Goal: Task Accomplishment & Management: Use online tool/utility

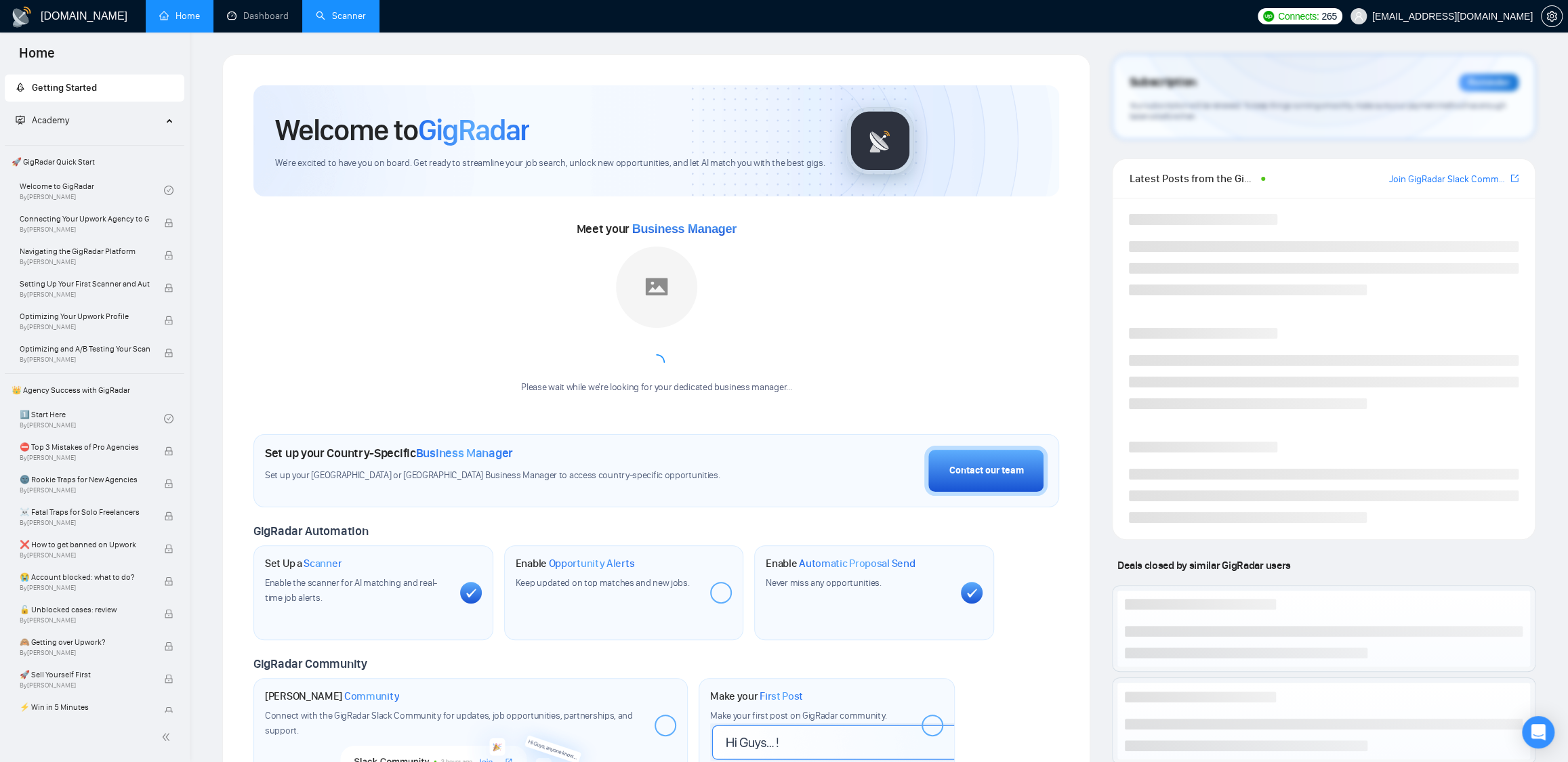
click at [347, 21] on link "Scanner" at bounding box center [341, 16] width 50 height 11
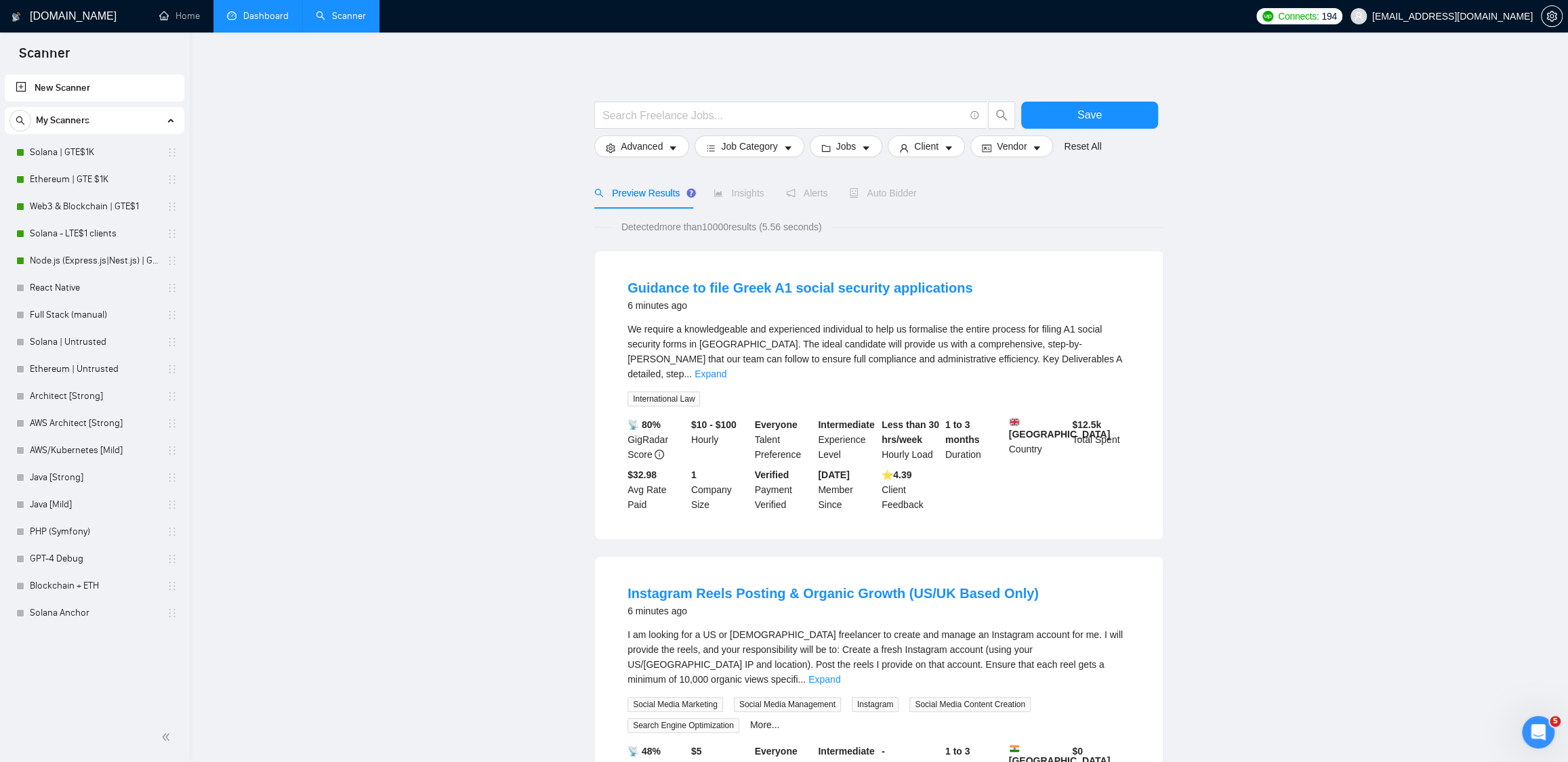
click at [246, 15] on link "Dashboard" at bounding box center [258, 16] width 61 height 11
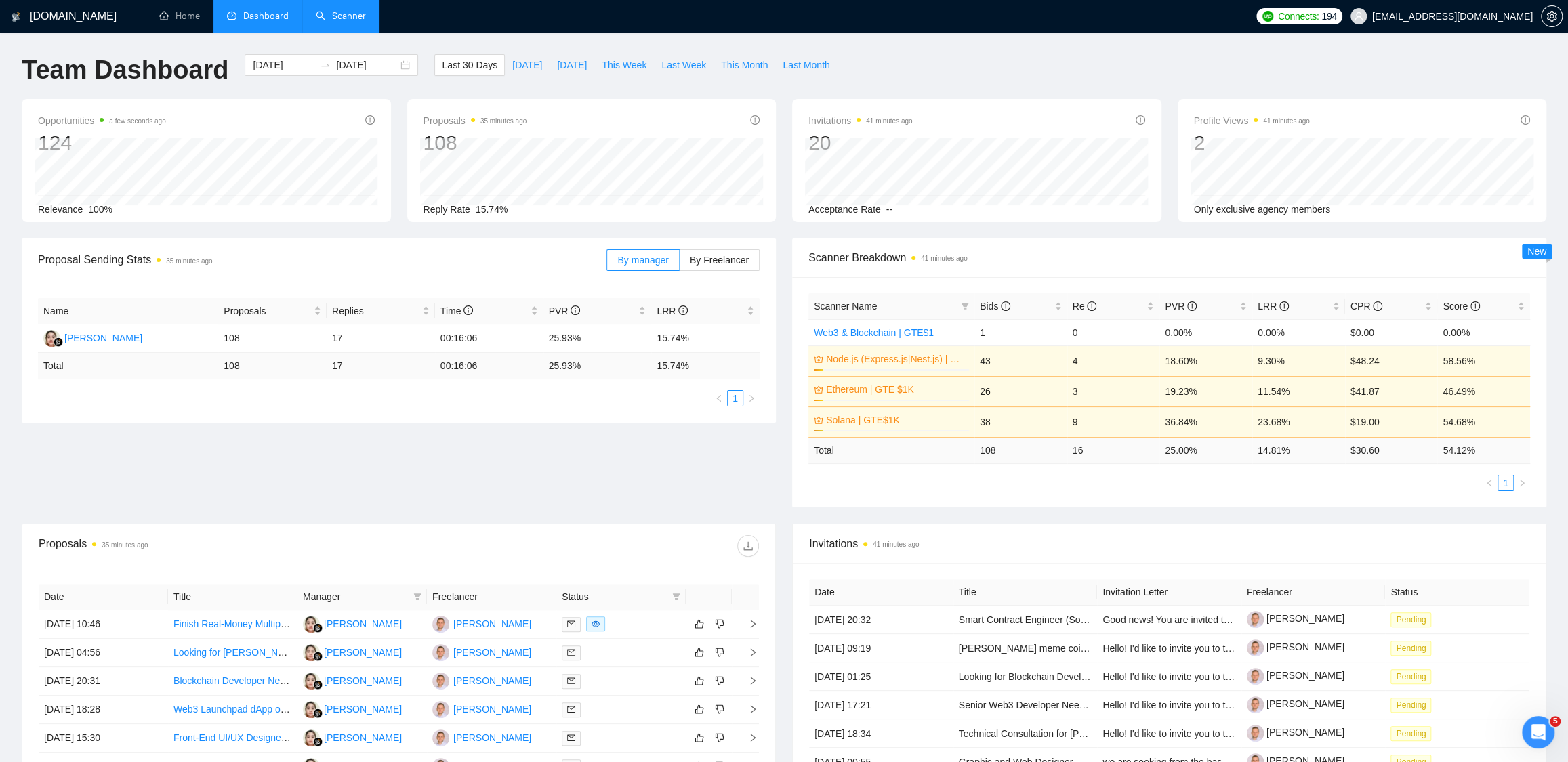
click at [1027, 239] on div "Scanner Breakdown 41 minutes ago" at bounding box center [1169, 258] width 722 height 39
click at [335, 10] on link "Scanner" at bounding box center [341, 16] width 50 height 11
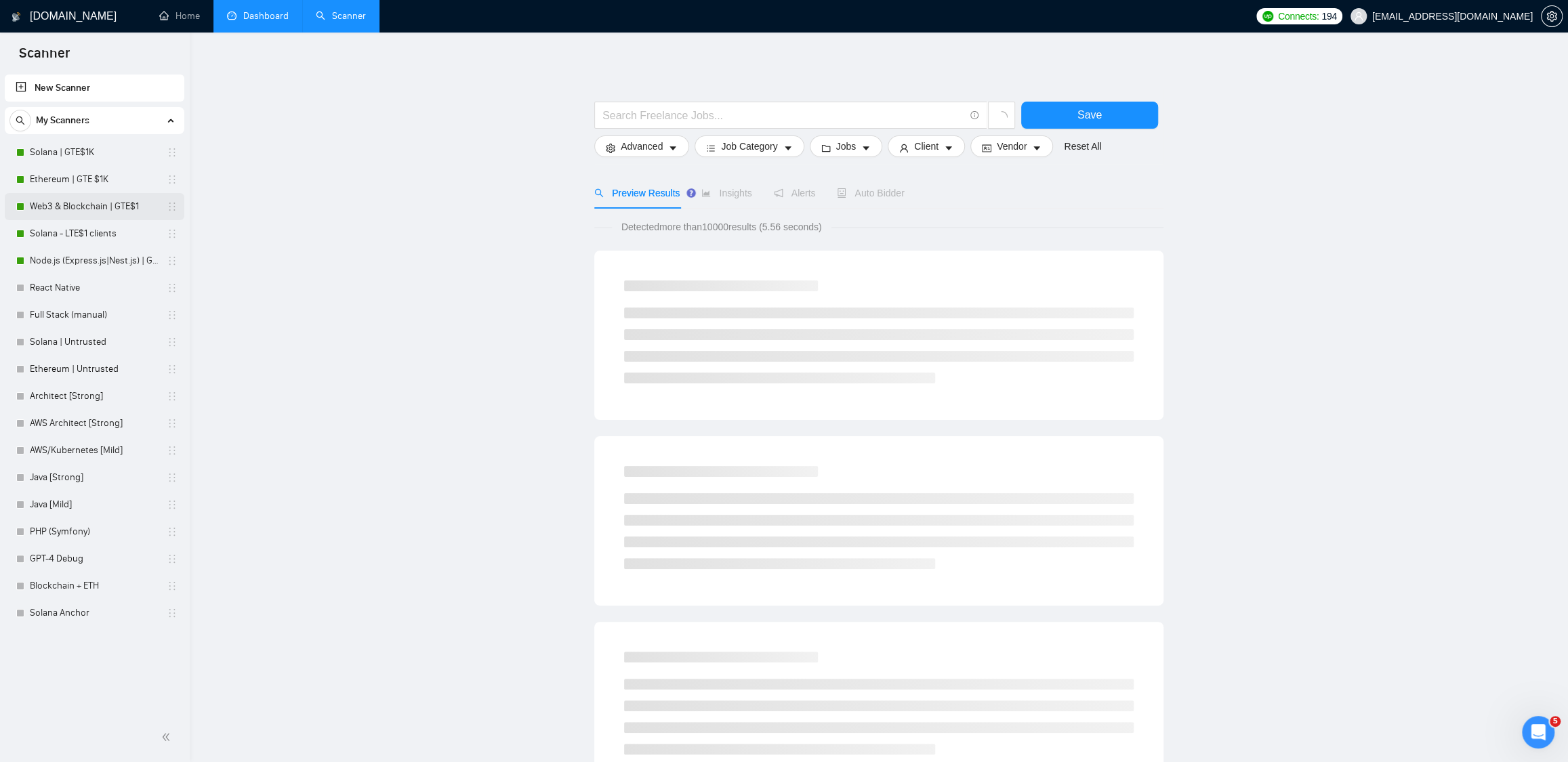
click at [88, 208] on link "Web3 & Blockchain | GTE$1" at bounding box center [94, 207] width 129 height 27
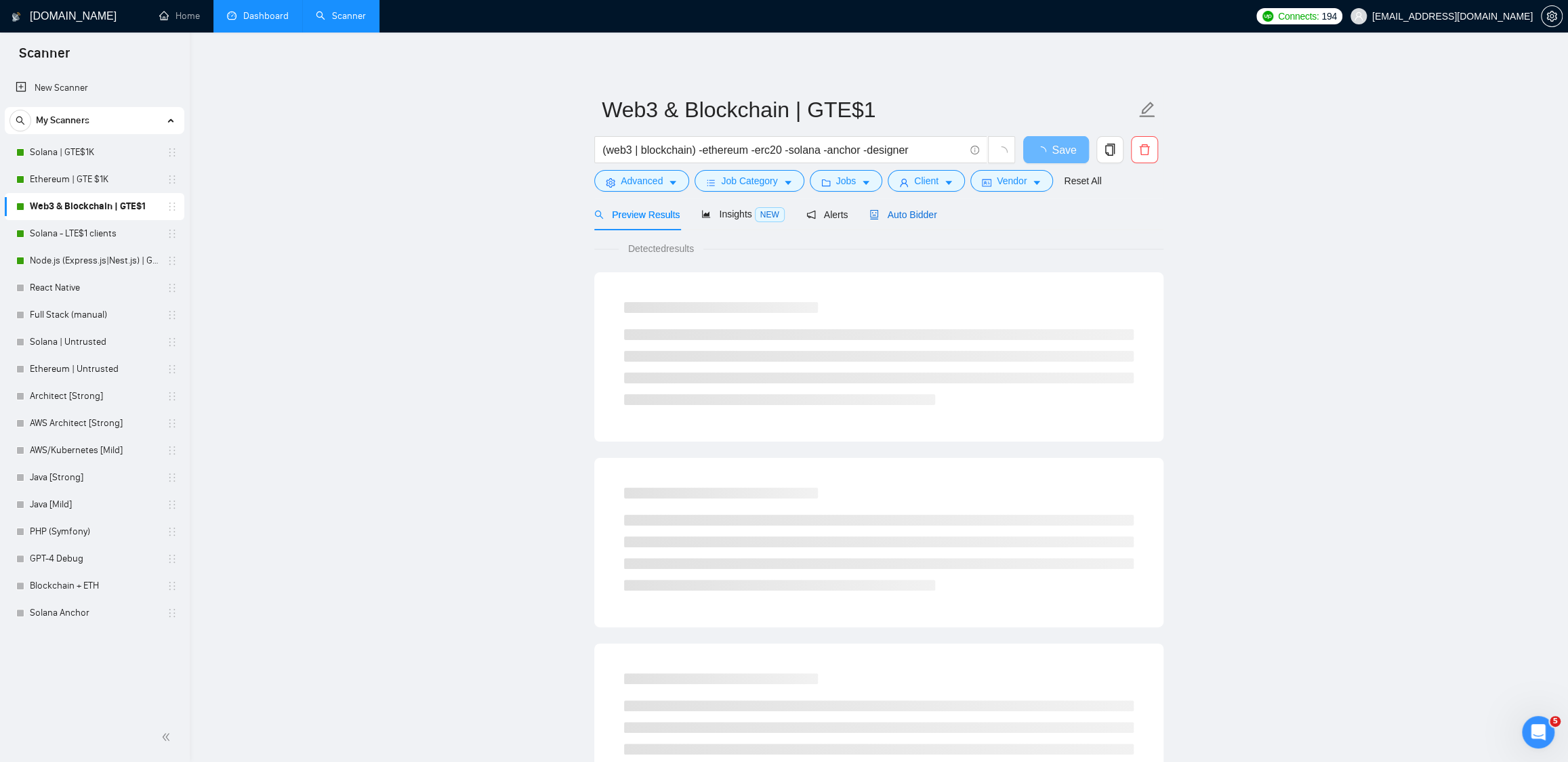
click at [929, 217] on span "Auto Bidder" at bounding box center [903, 214] width 67 height 11
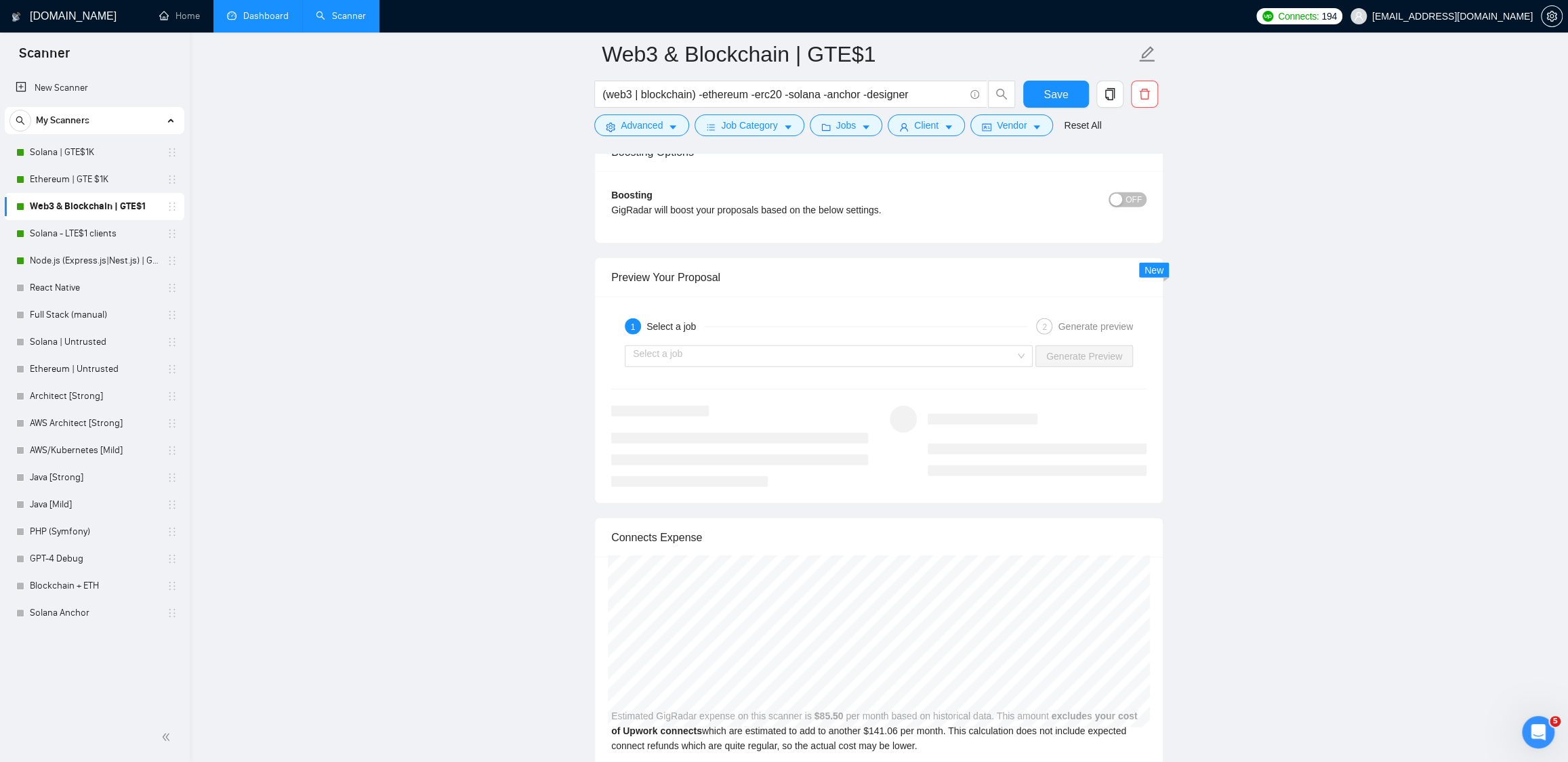
scroll to position [2527, 0]
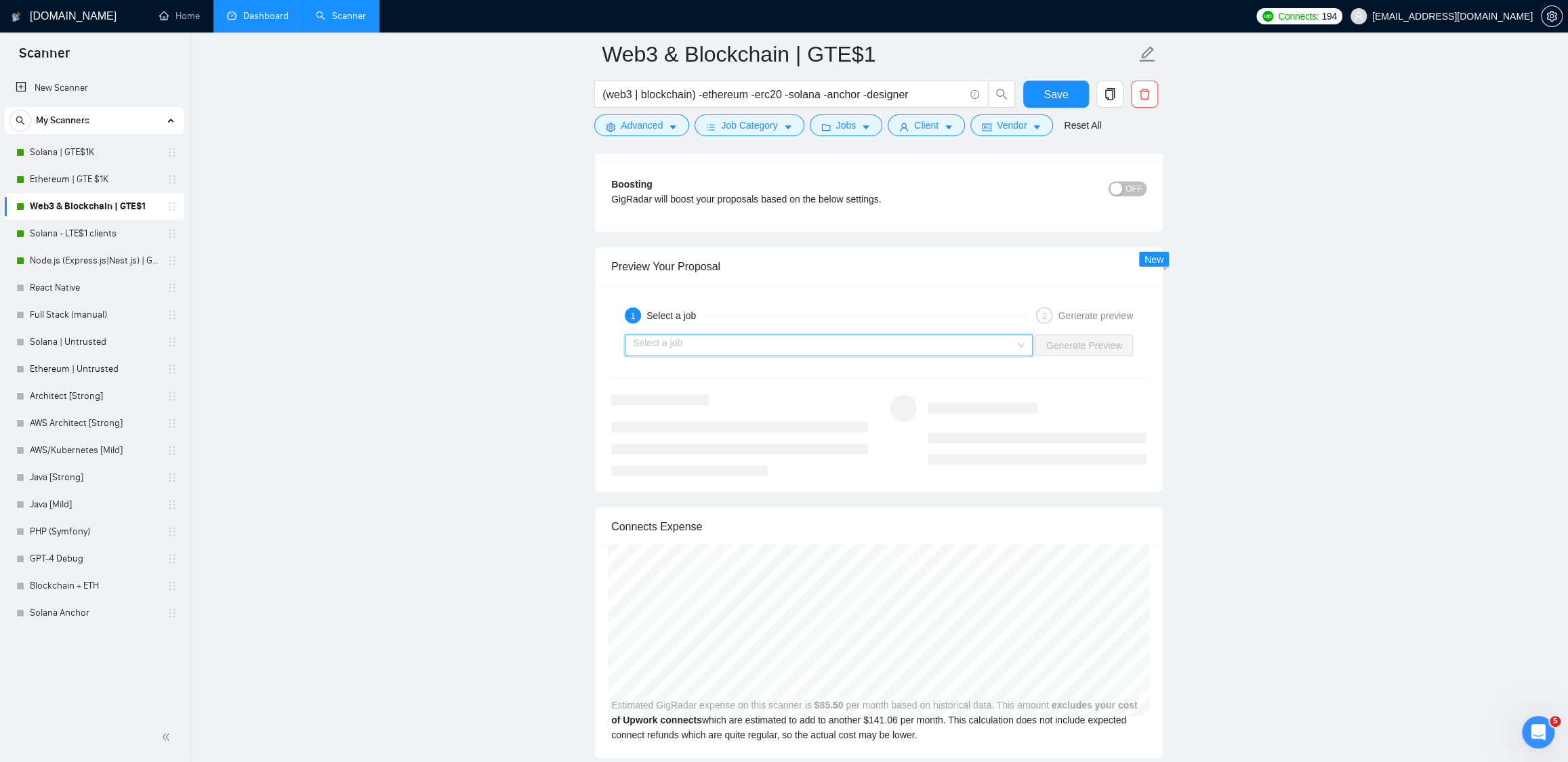
click at [911, 353] on input "search" at bounding box center [823, 345] width 382 height 20
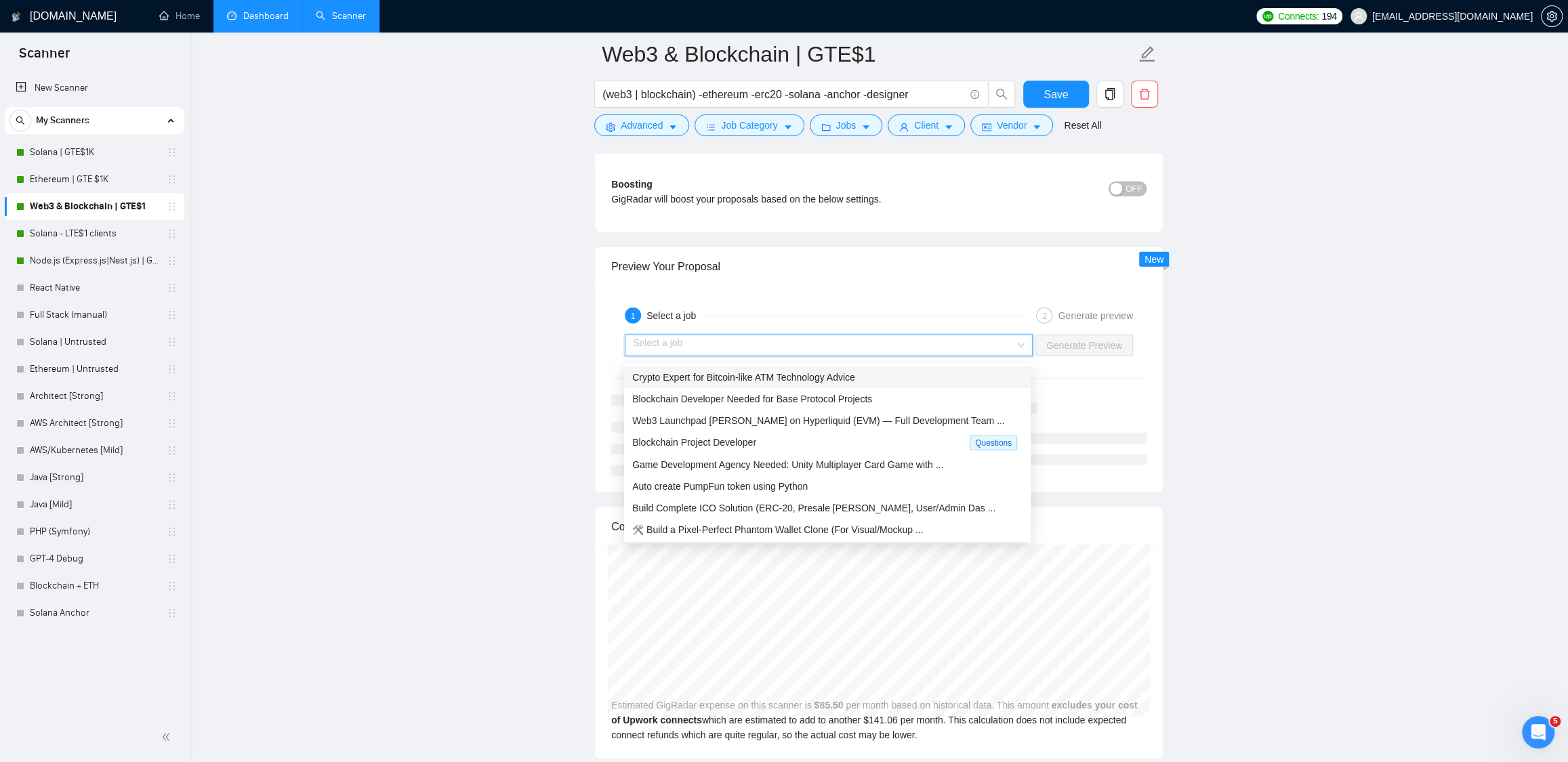
click at [876, 377] on div "Crypto Expert for Bitcoin-like ATM Technology Advice" at bounding box center [827, 377] width 390 height 15
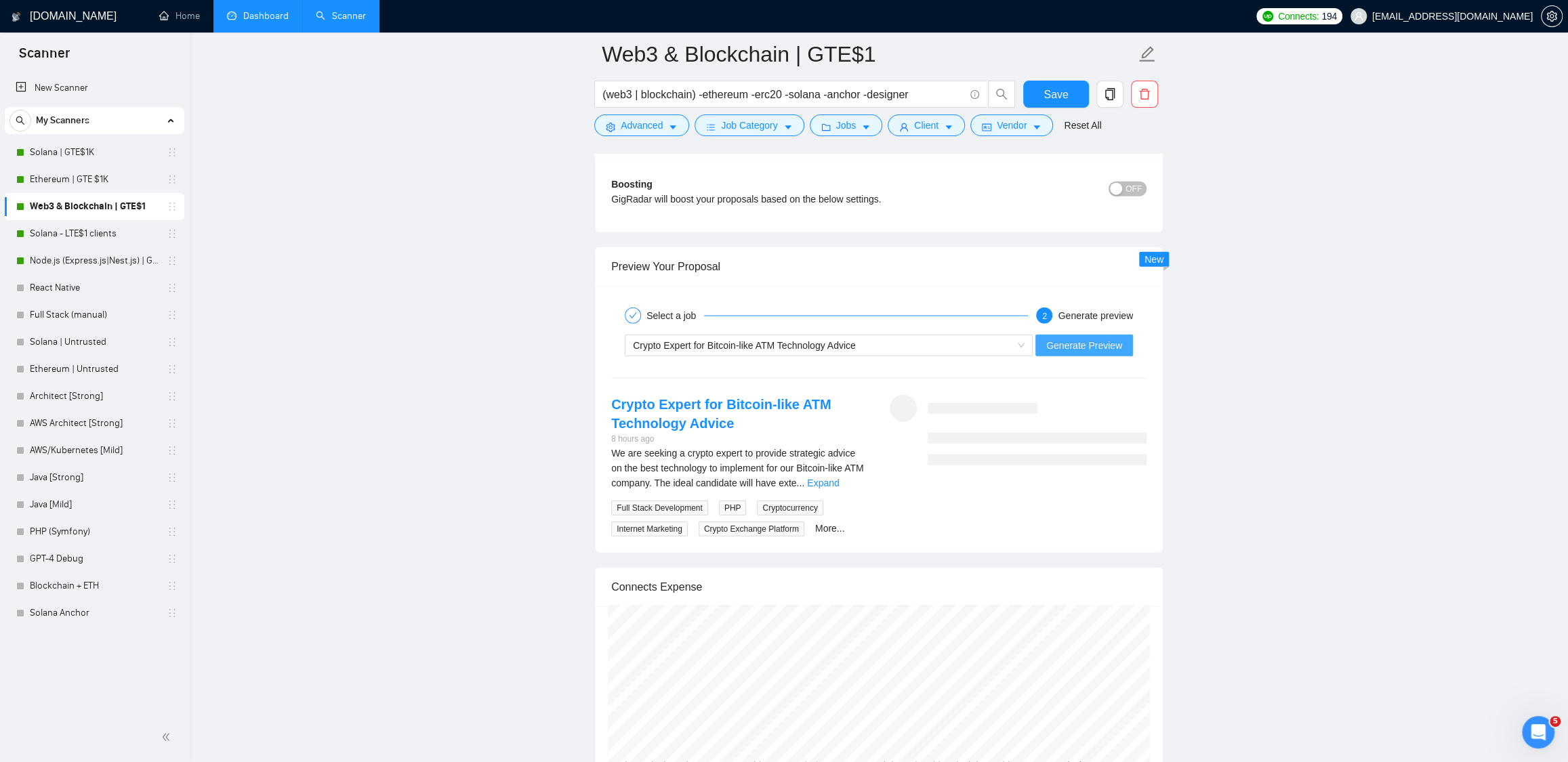
click at [1105, 353] on span "Generate Preview" at bounding box center [1084, 345] width 76 height 15
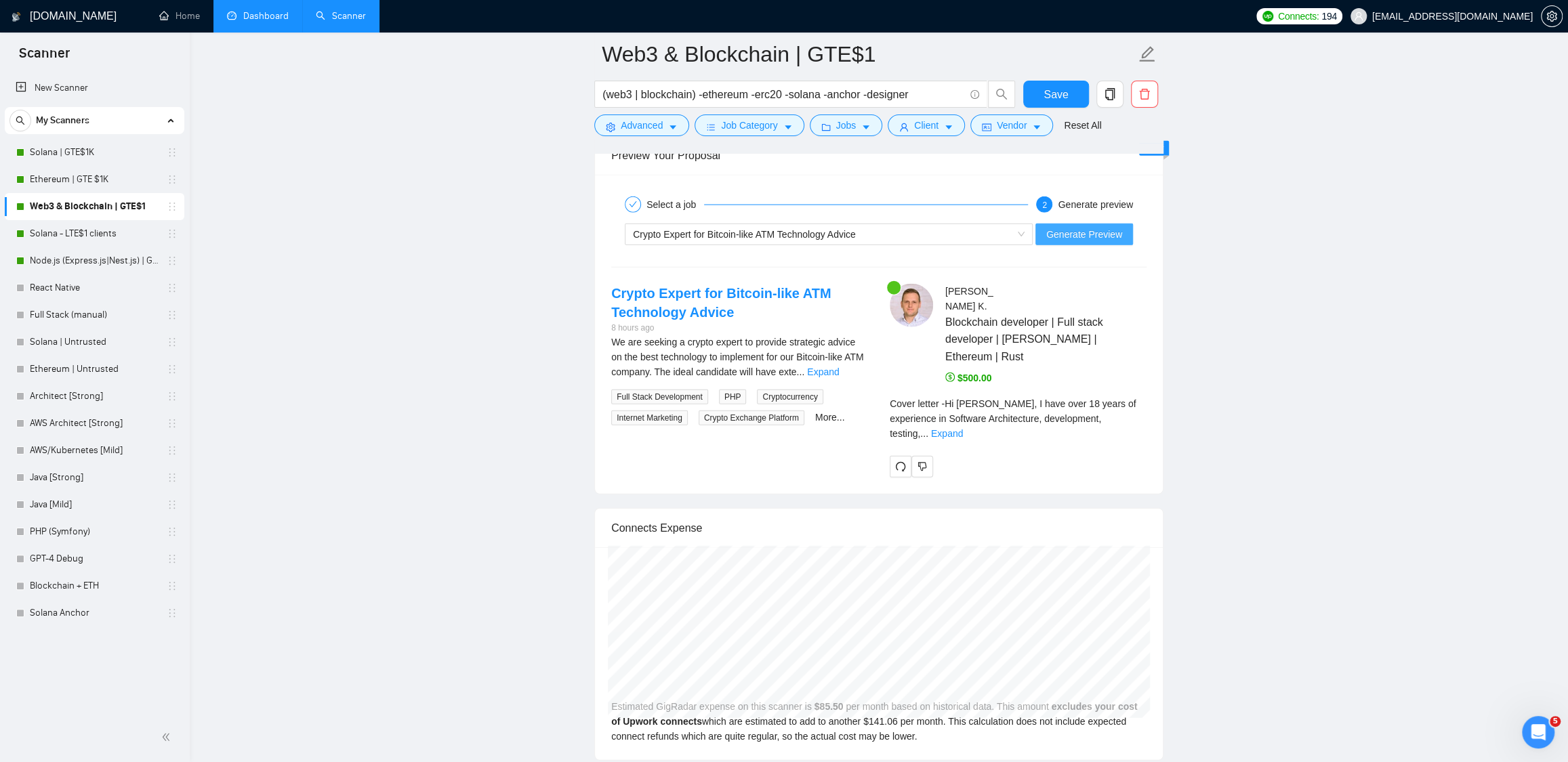
scroll to position [2716, 0]
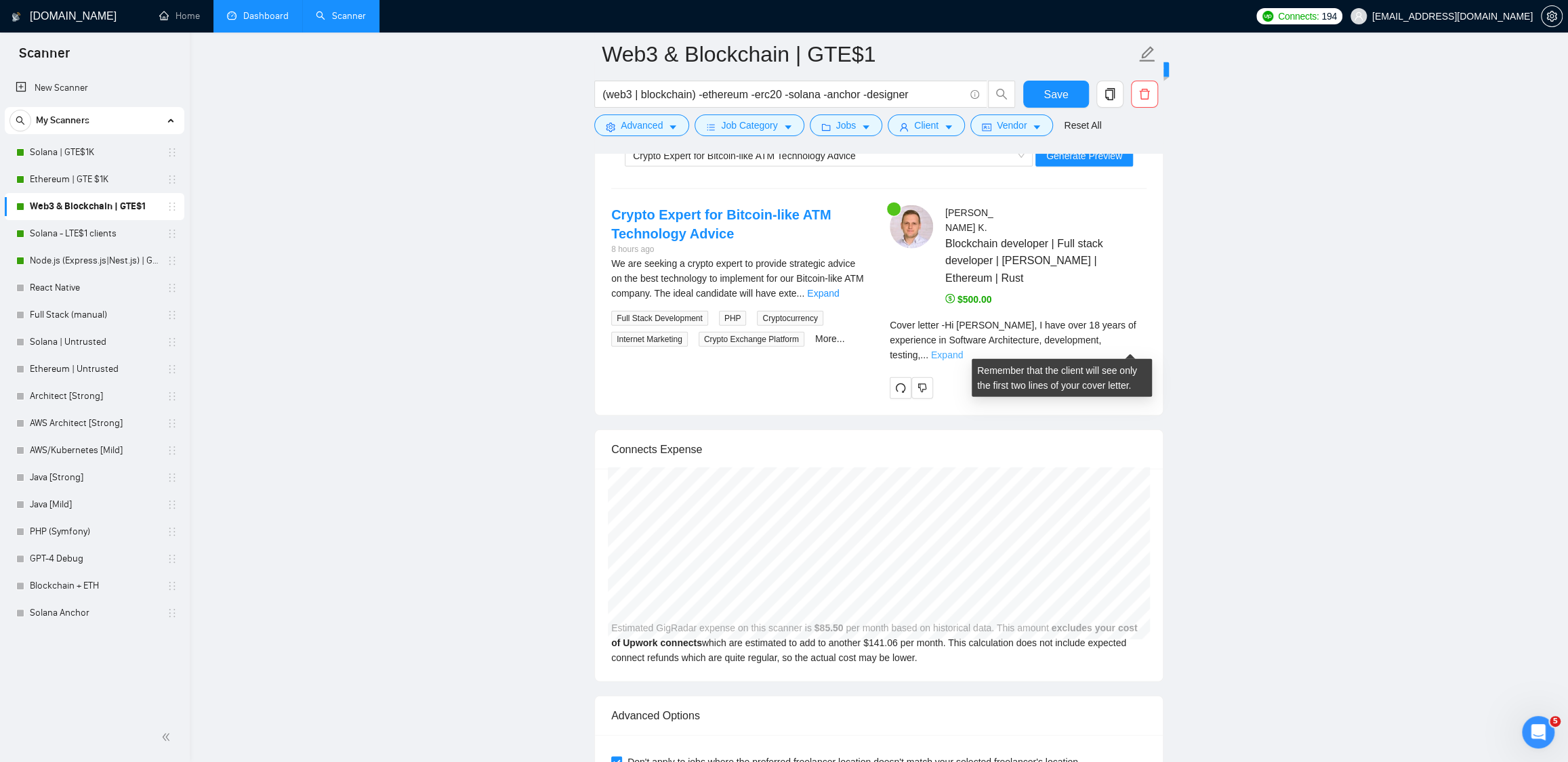
click at [963, 350] on link "Expand" at bounding box center [946, 355] width 32 height 11
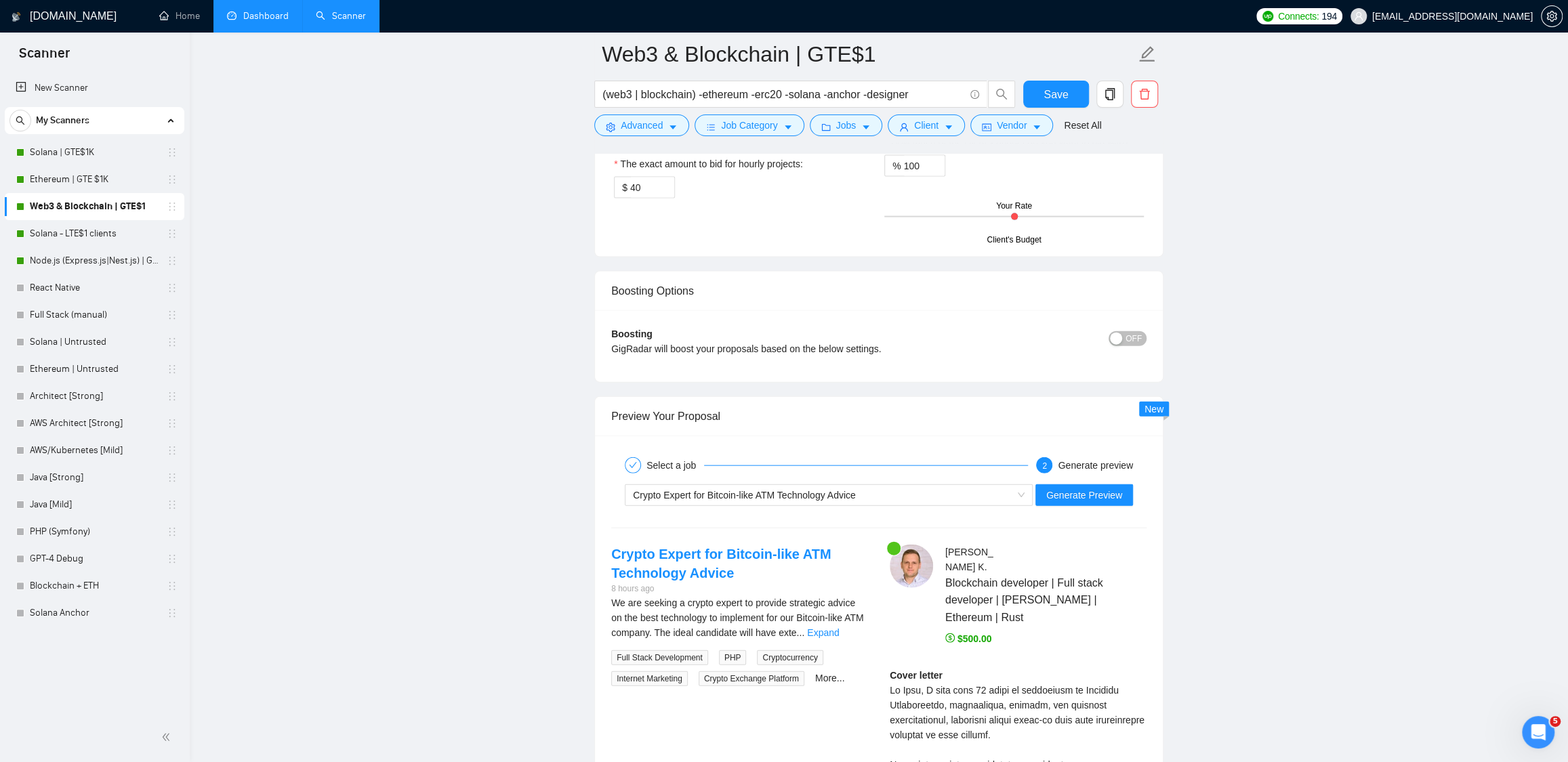
scroll to position [2390, 0]
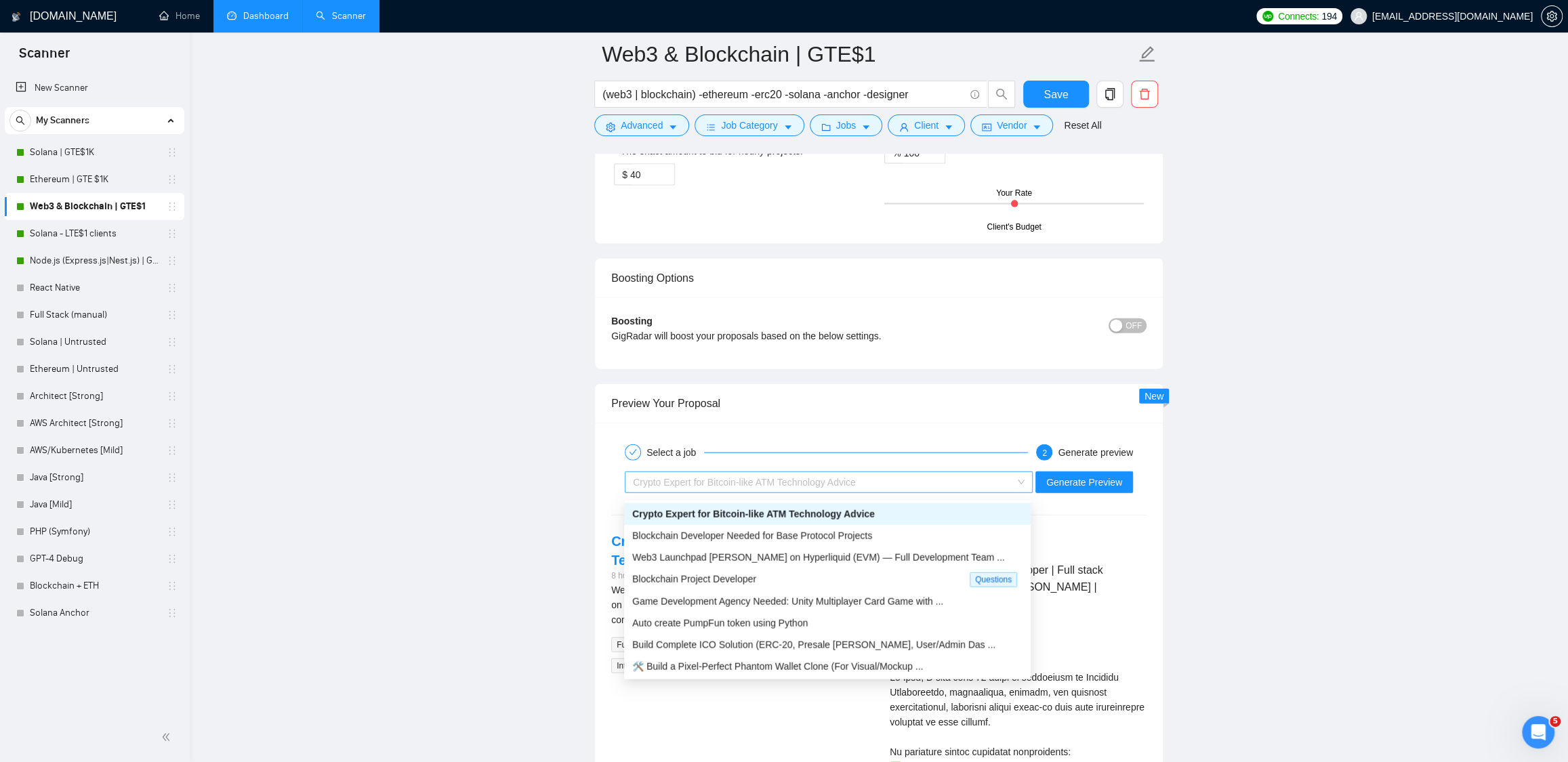
click at [760, 477] on div "Crypto Expert for Bitcoin-like ATM Technology Advice" at bounding box center [822, 483] width 379 height 20
click at [738, 538] on span "Blockchain Developer Needed for Base Protocol Projects" at bounding box center [752, 535] width 240 height 11
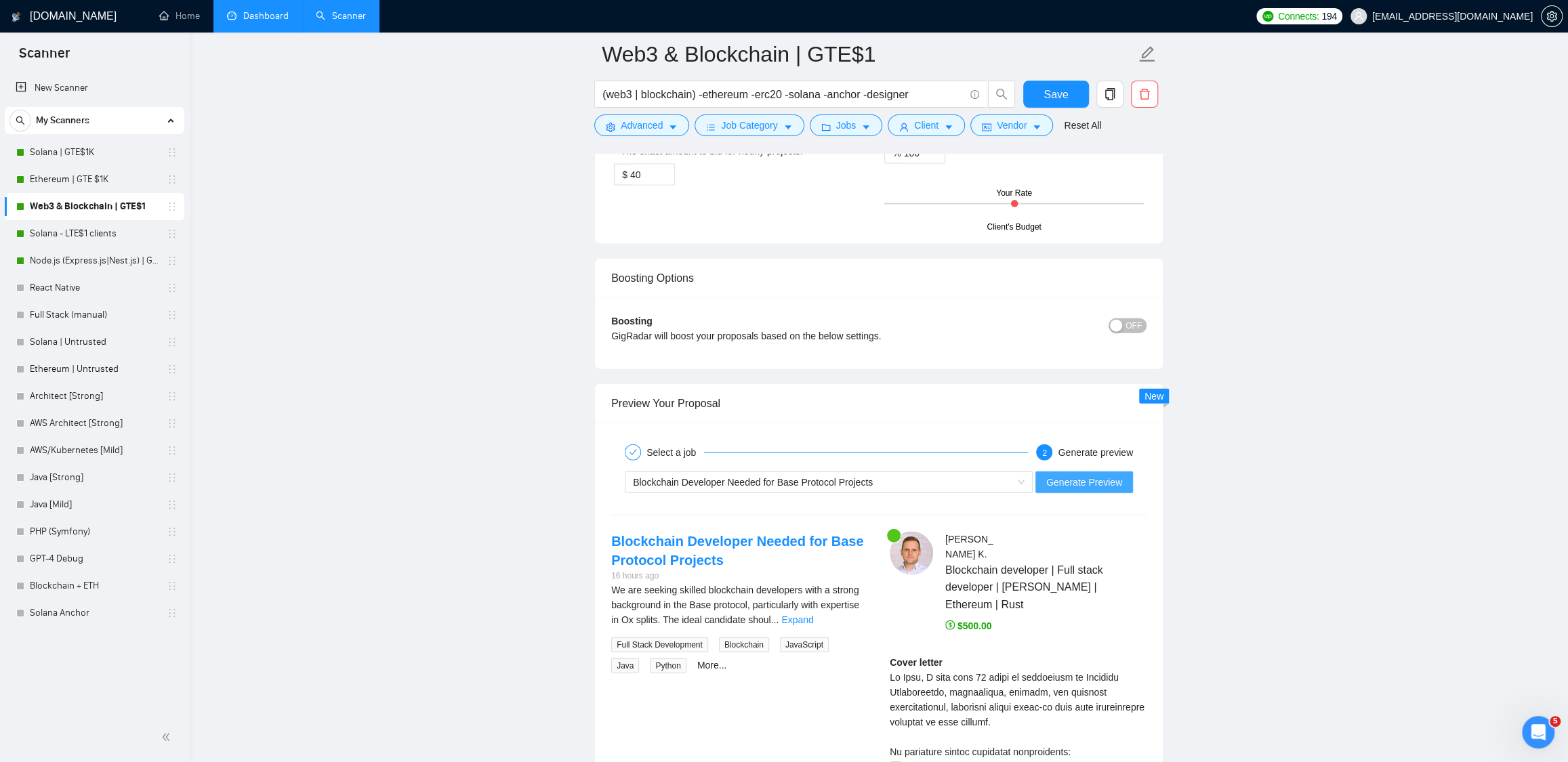
click at [1092, 490] on span "Generate Preview" at bounding box center [1084, 483] width 76 height 15
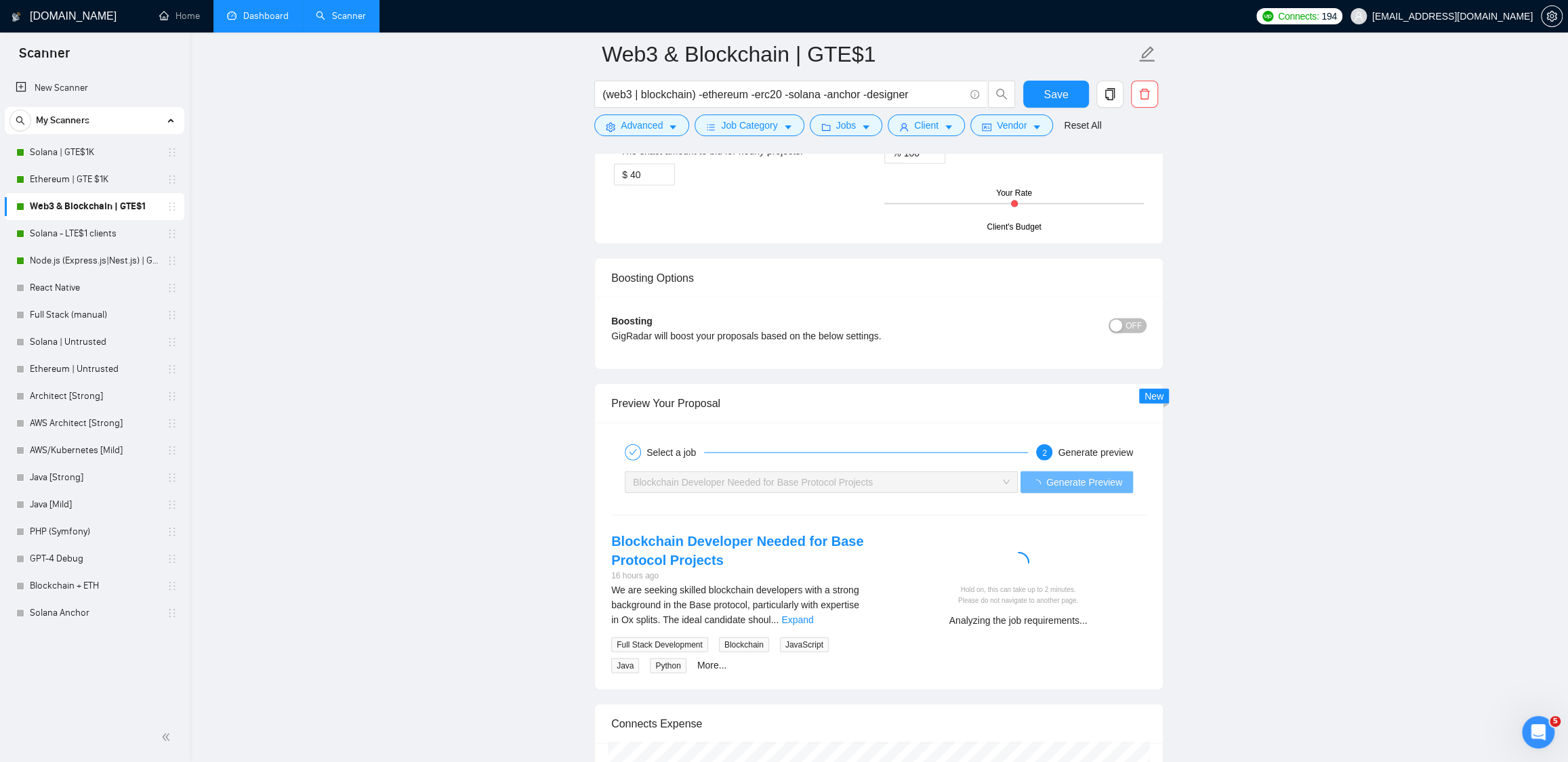
drag, startPoint x: 394, startPoint y: 90, endPoint x: 365, endPoint y: 86, distance: 29.3
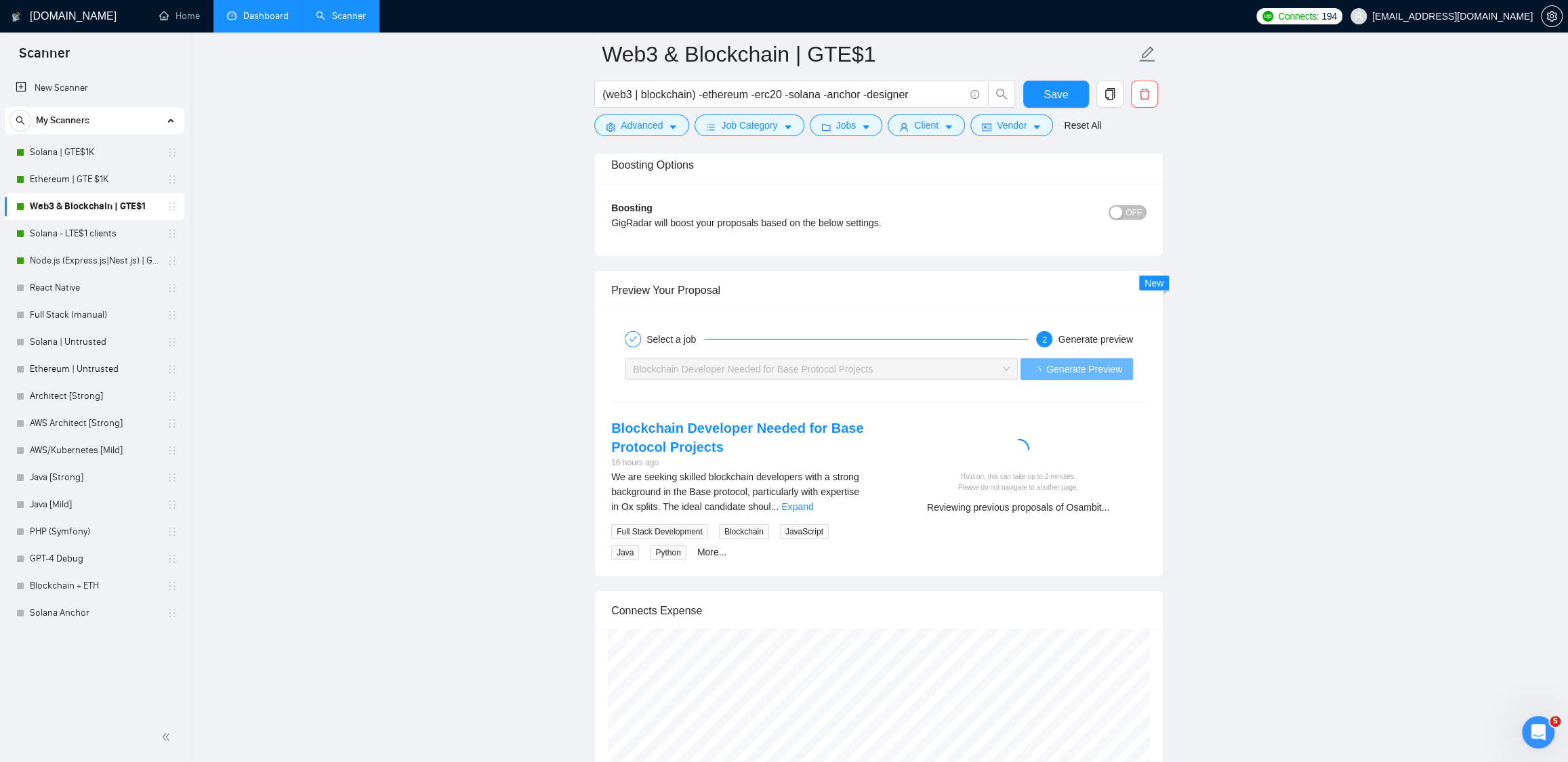
scroll to position [2513, 0]
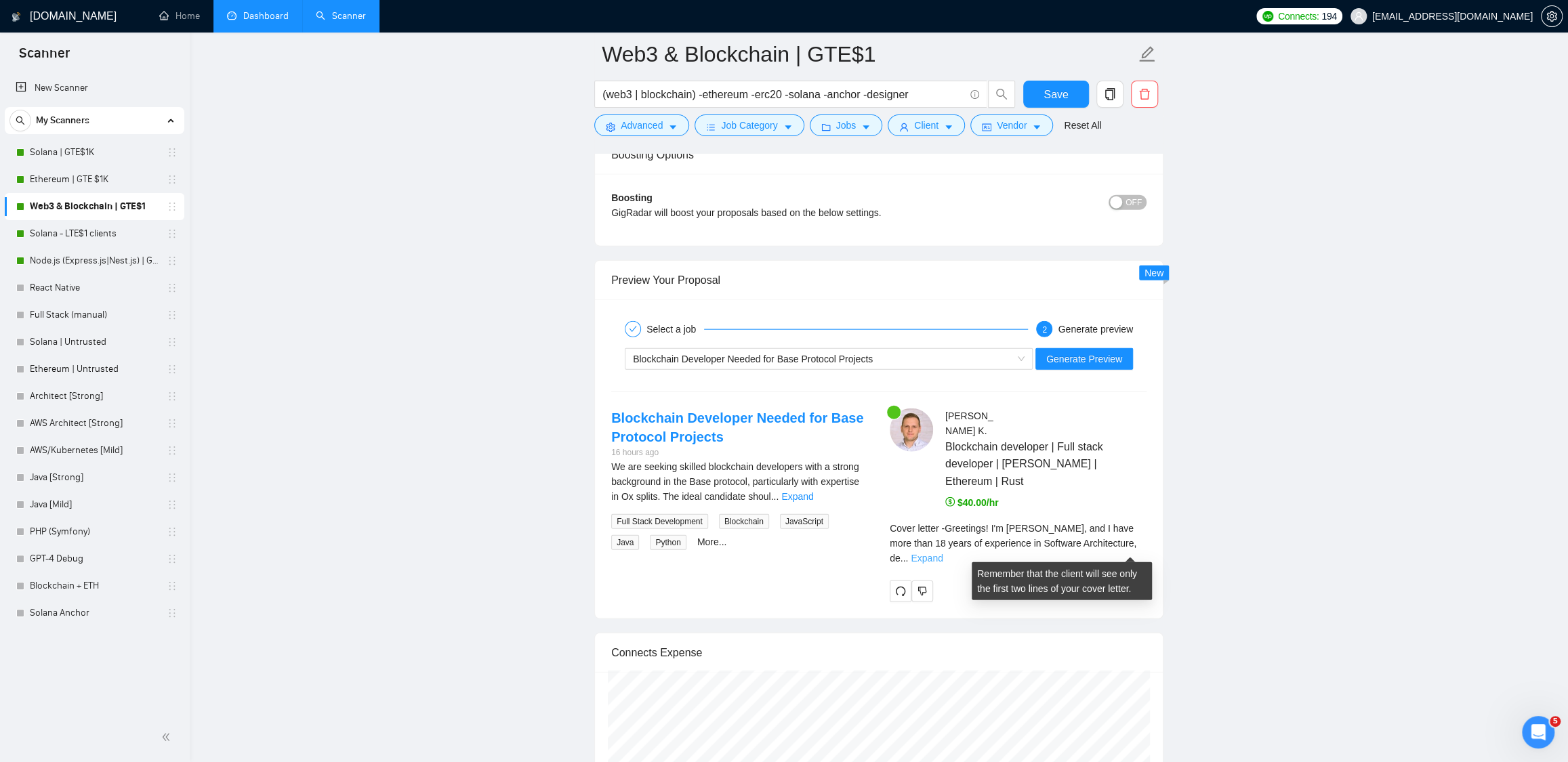
click at [943, 553] on link "Expand" at bounding box center [926, 558] width 32 height 11
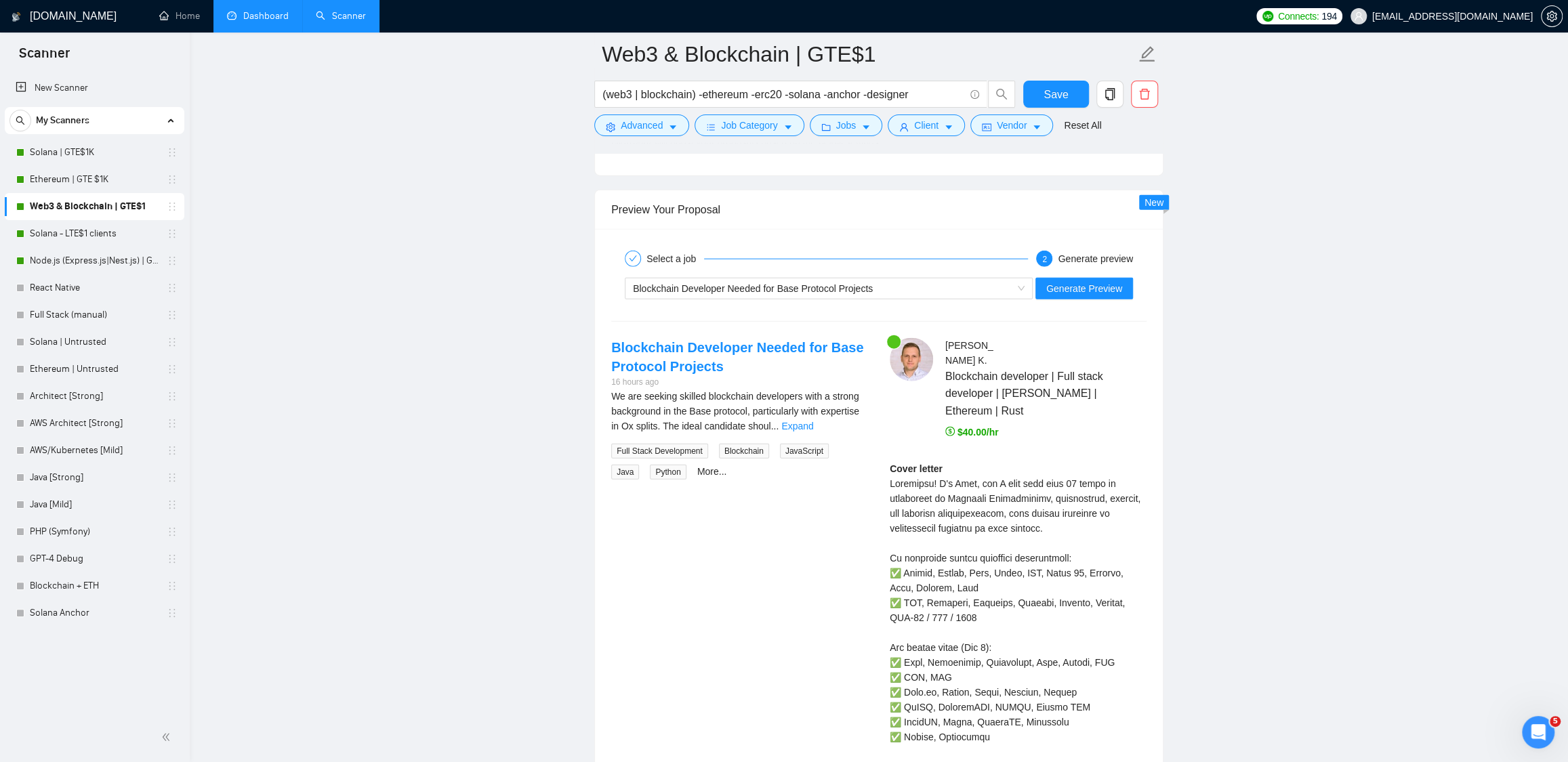
scroll to position [2584, 0]
click at [888, 296] on div "Blockchain Developer Needed for Base Protocol Projects" at bounding box center [822, 288] width 379 height 20
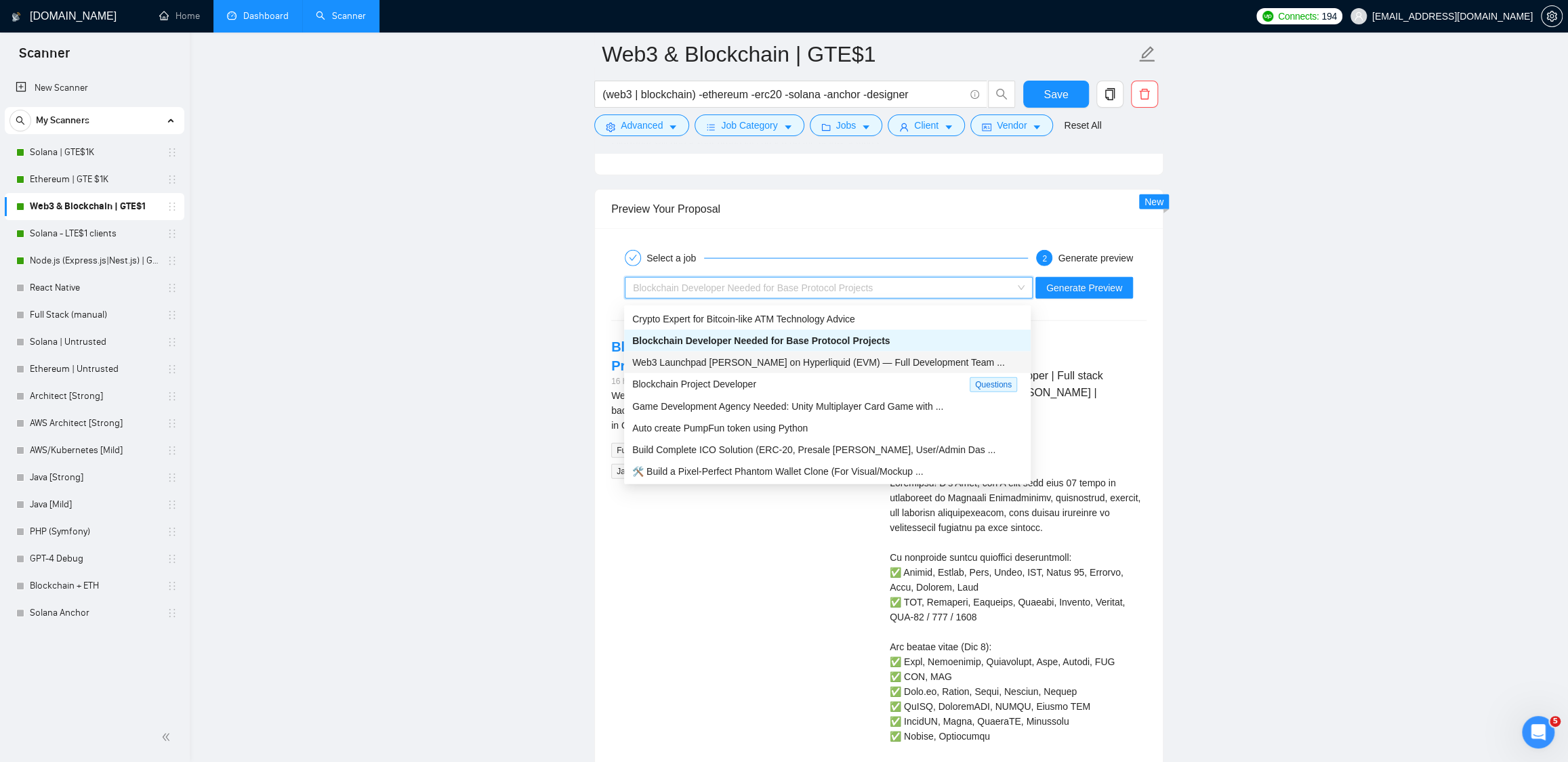
click at [832, 360] on span "Web3 Launchpad dApp on Hyperliquid (EVM) — Full Development Team ..." at bounding box center [818, 362] width 372 height 11
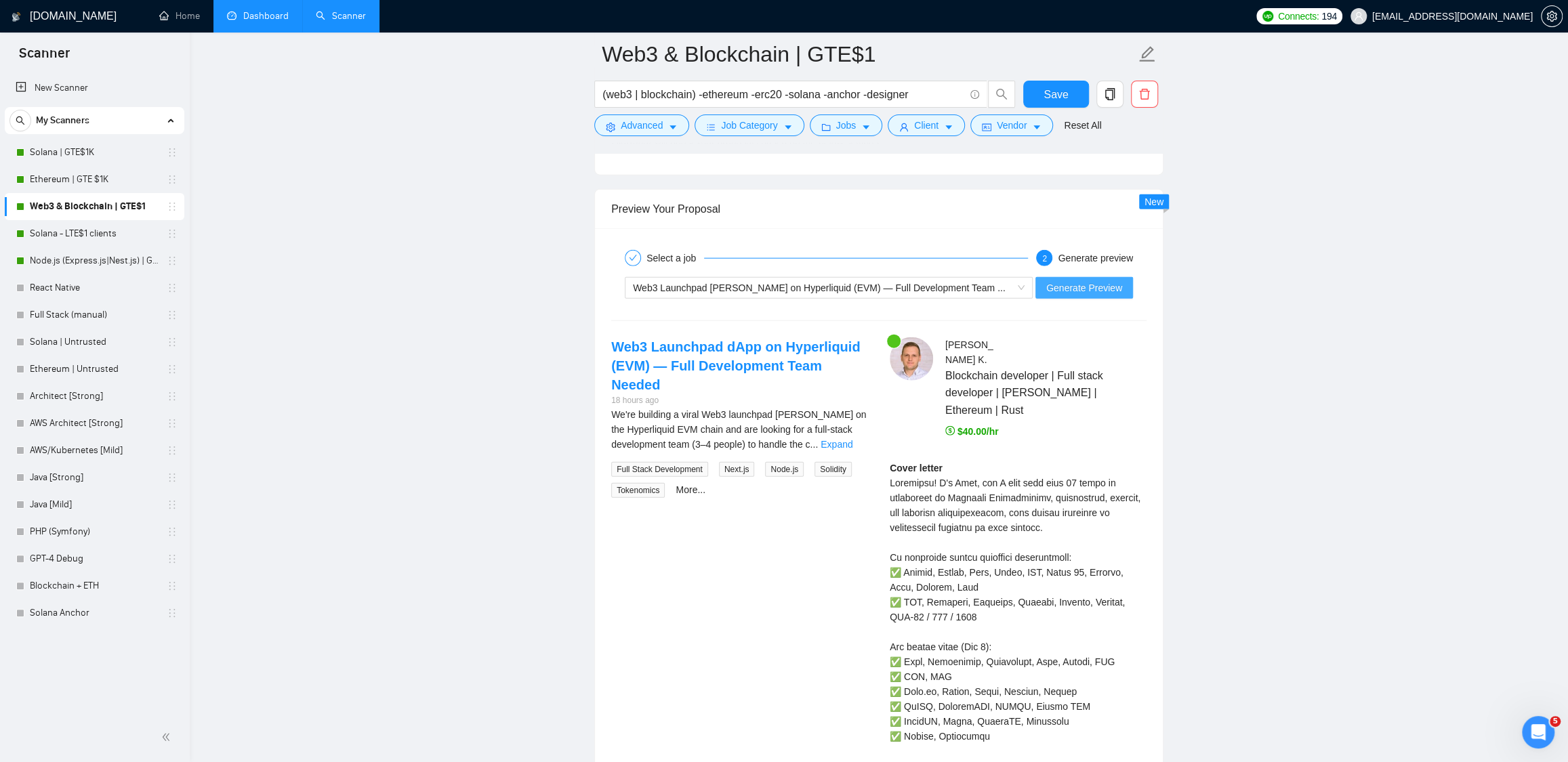
click at [1066, 289] on span "Generate Preview" at bounding box center [1084, 287] width 76 height 15
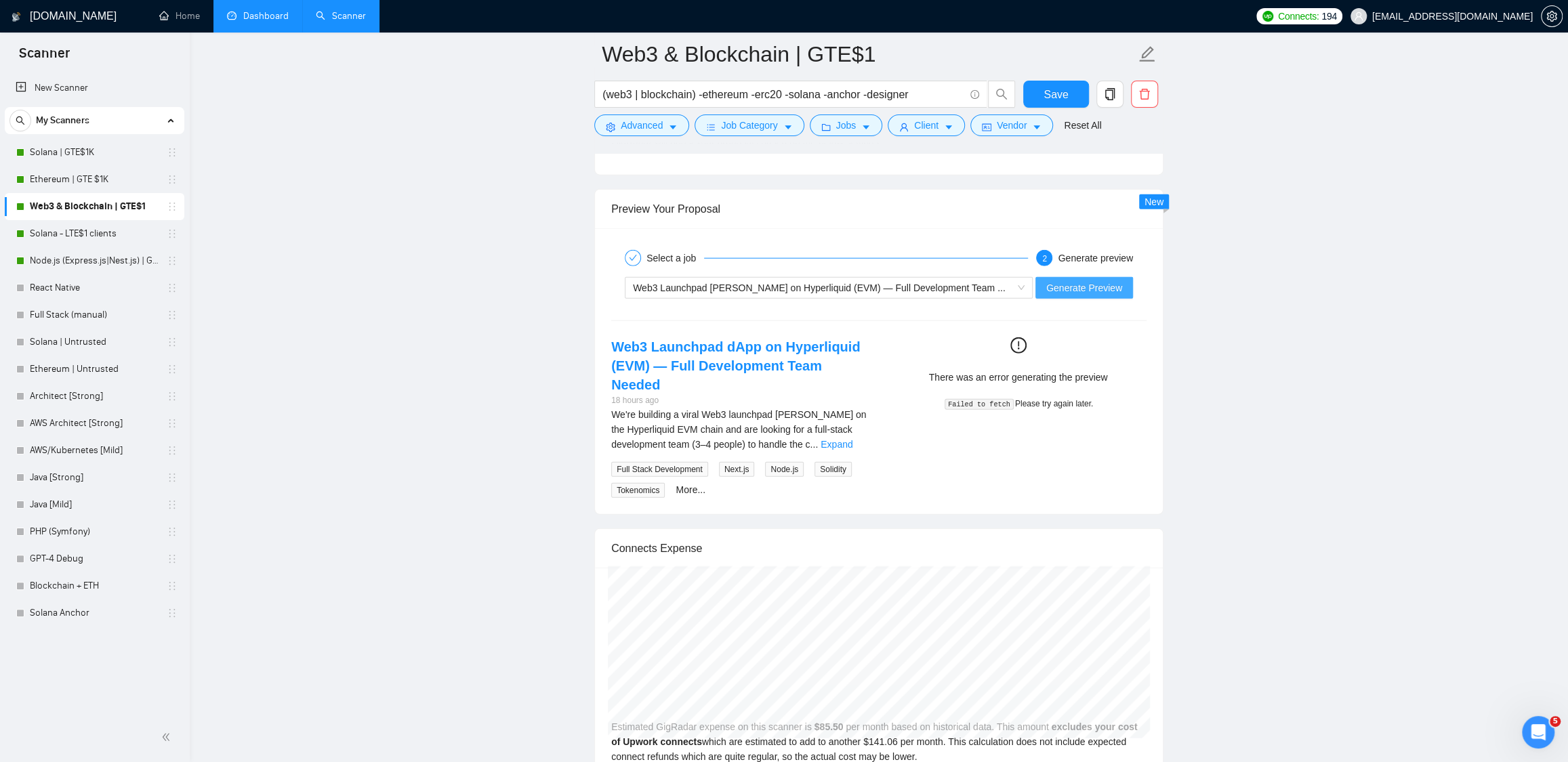
click at [1086, 299] on button "Generate Preview" at bounding box center [1083, 288] width 98 height 21
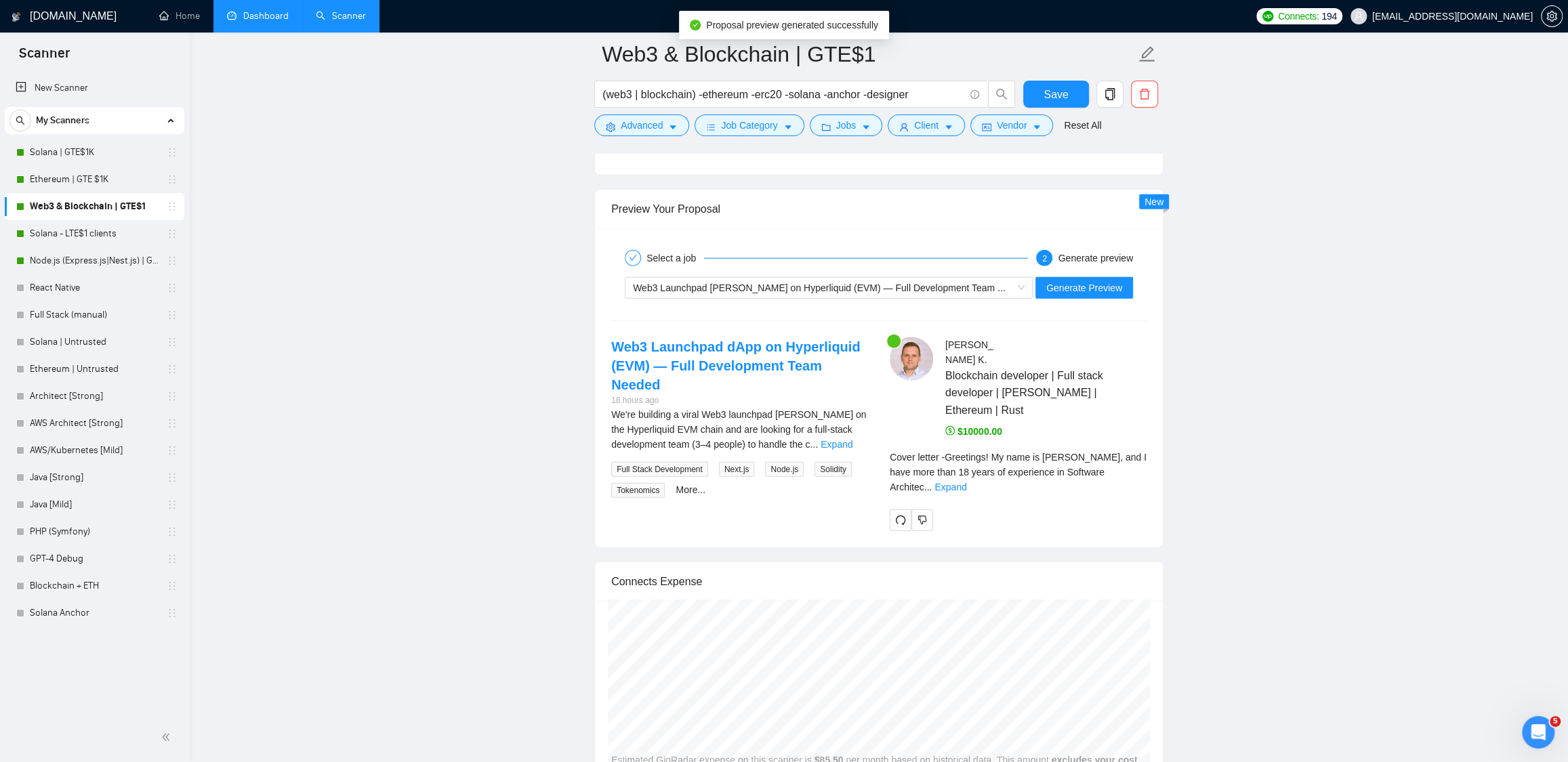
click at [966, 482] on link "Expand" at bounding box center [950, 487] width 32 height 11
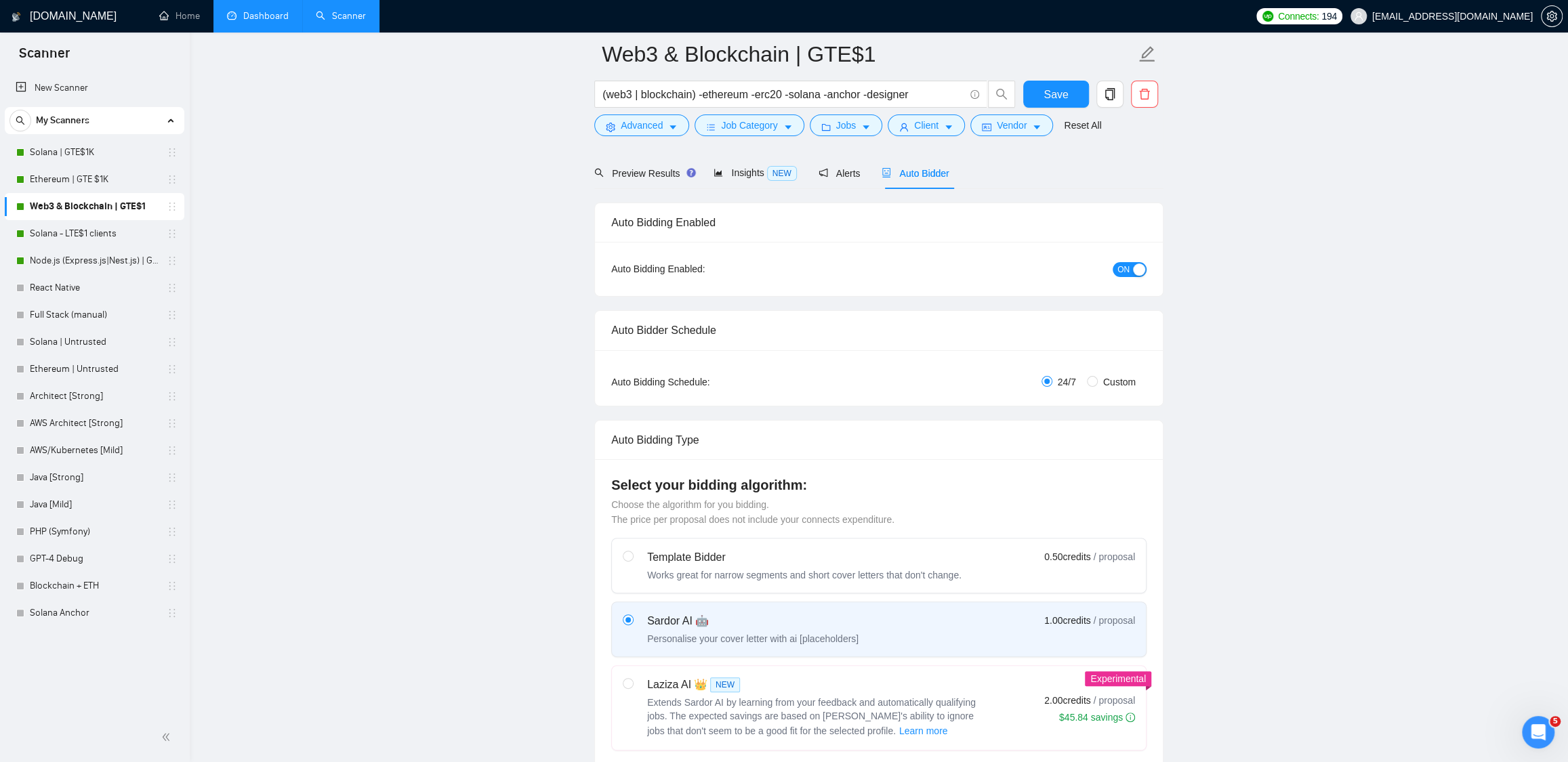
scroll to position [0, 0]
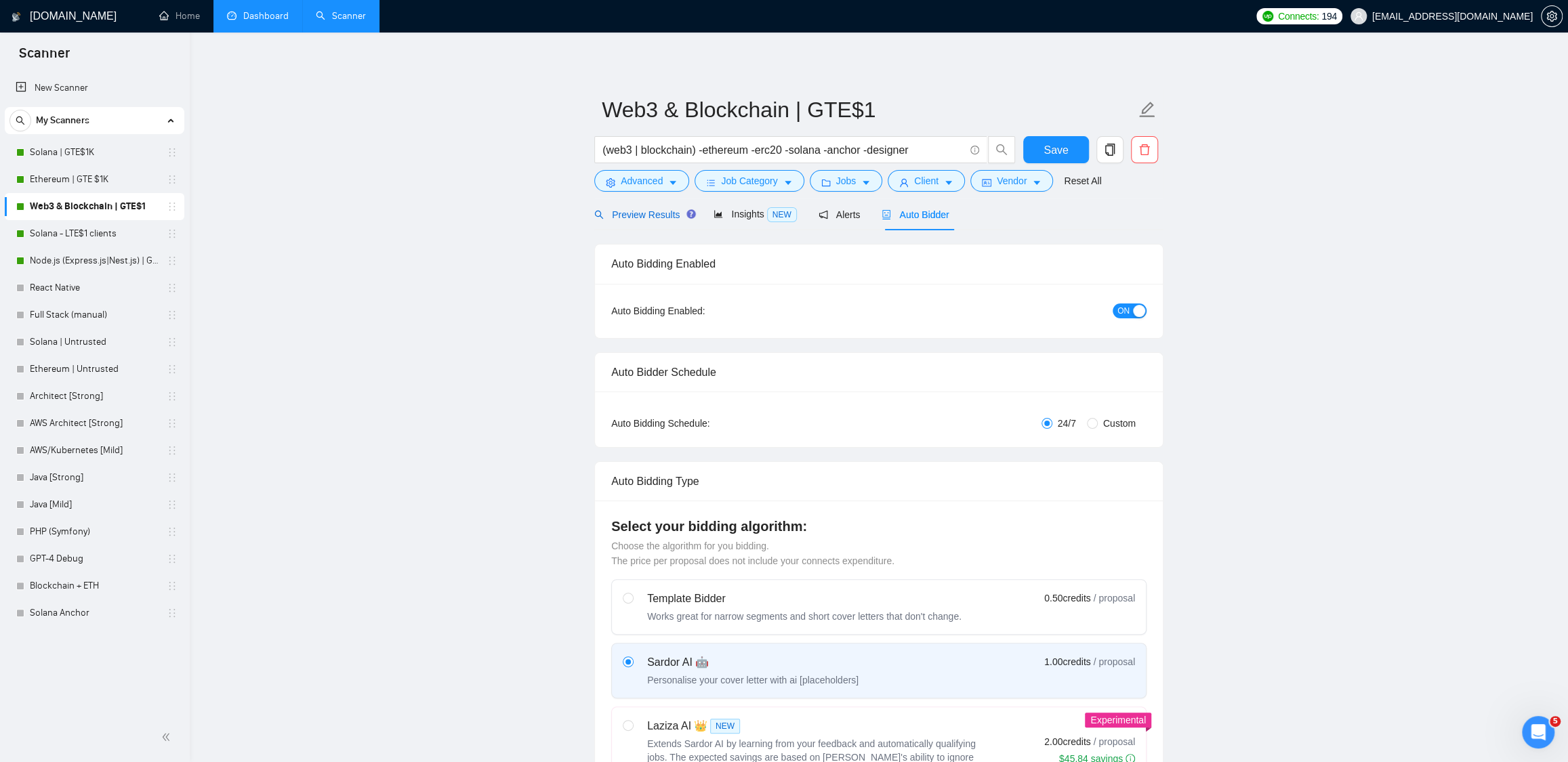
click at [656, 219] on span "Preview Results" at bounding box center [642, 214] width 98 height 11
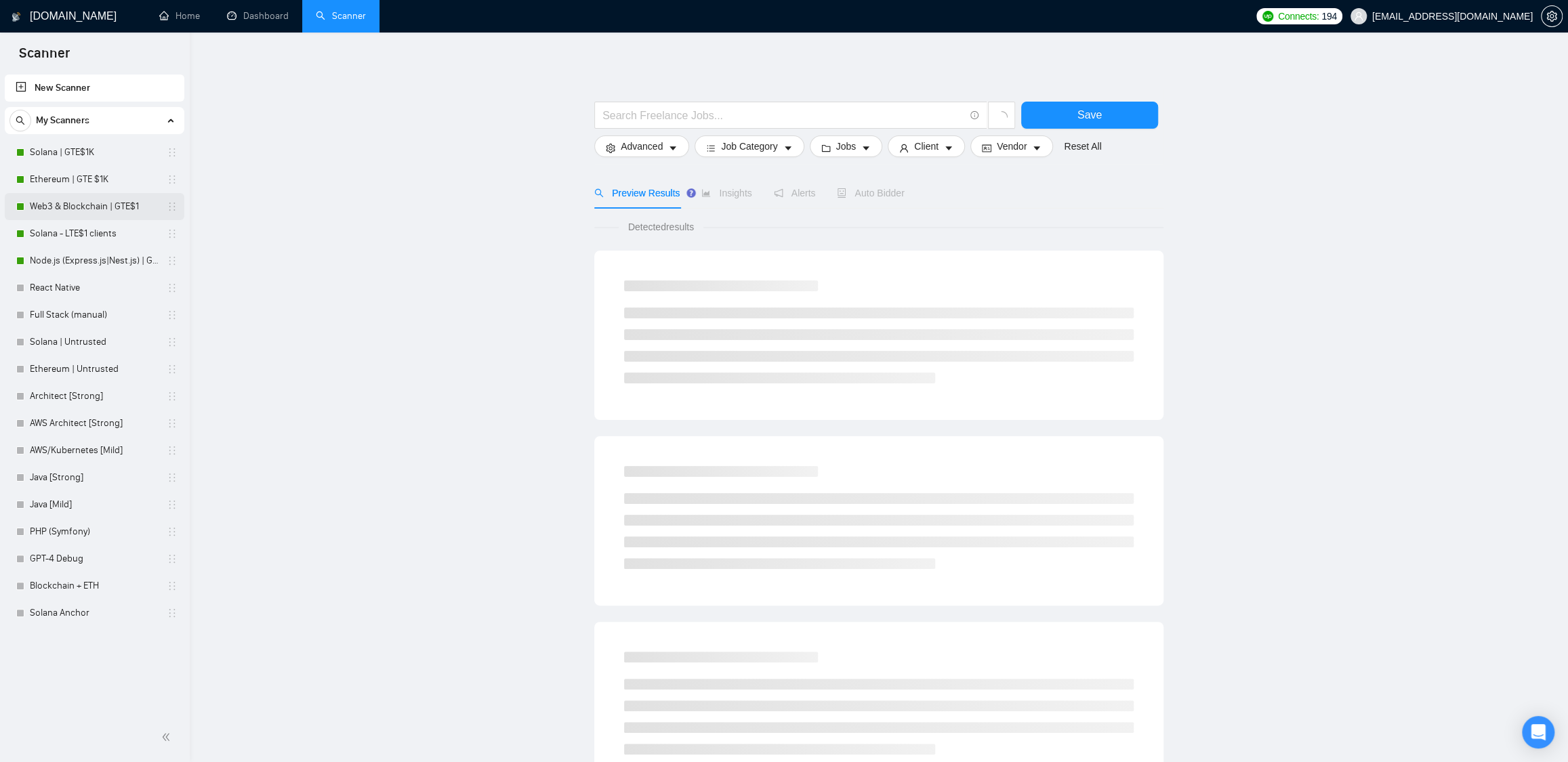
click at [74, 198] on link "Web3 & Blockchain | GTE$1" at bounding box center [94, 207] width 129 height 27
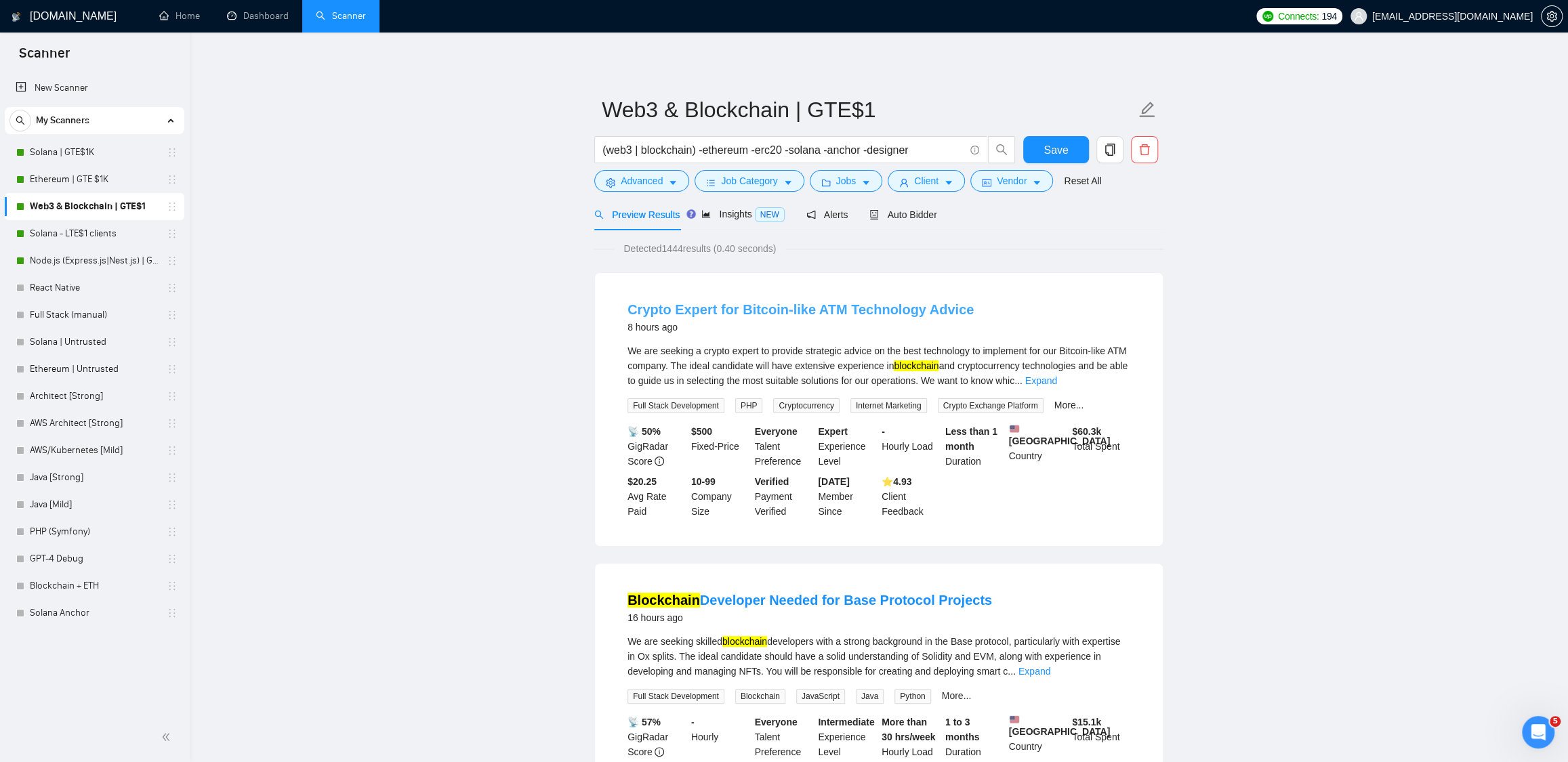
click at [850, 311] on link "Crypto Expert for Bitcoin-like ATM Technology Advice" at bounding box center [800, 310] width 346 height 15
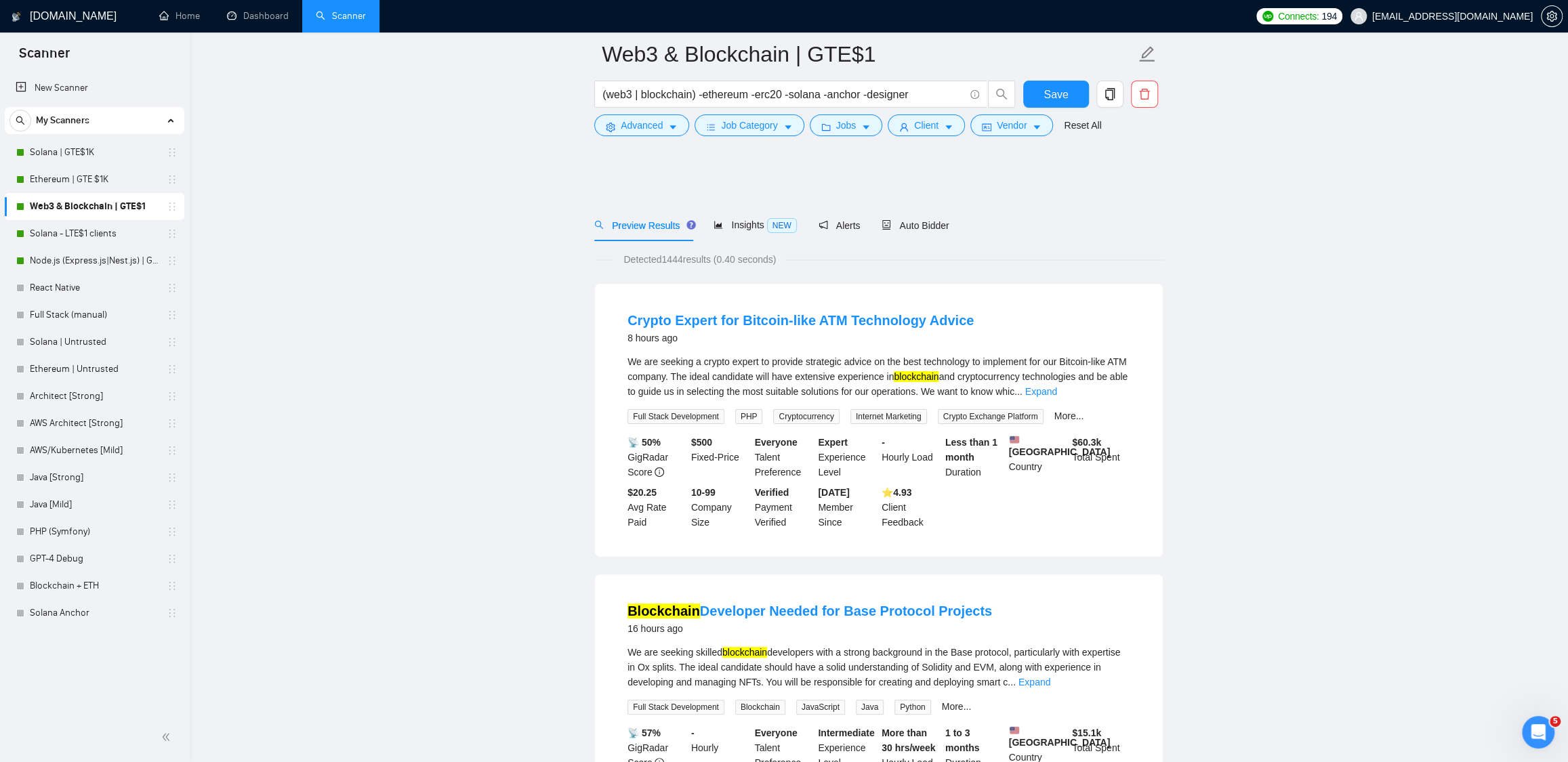
scroll to position [550, 0]
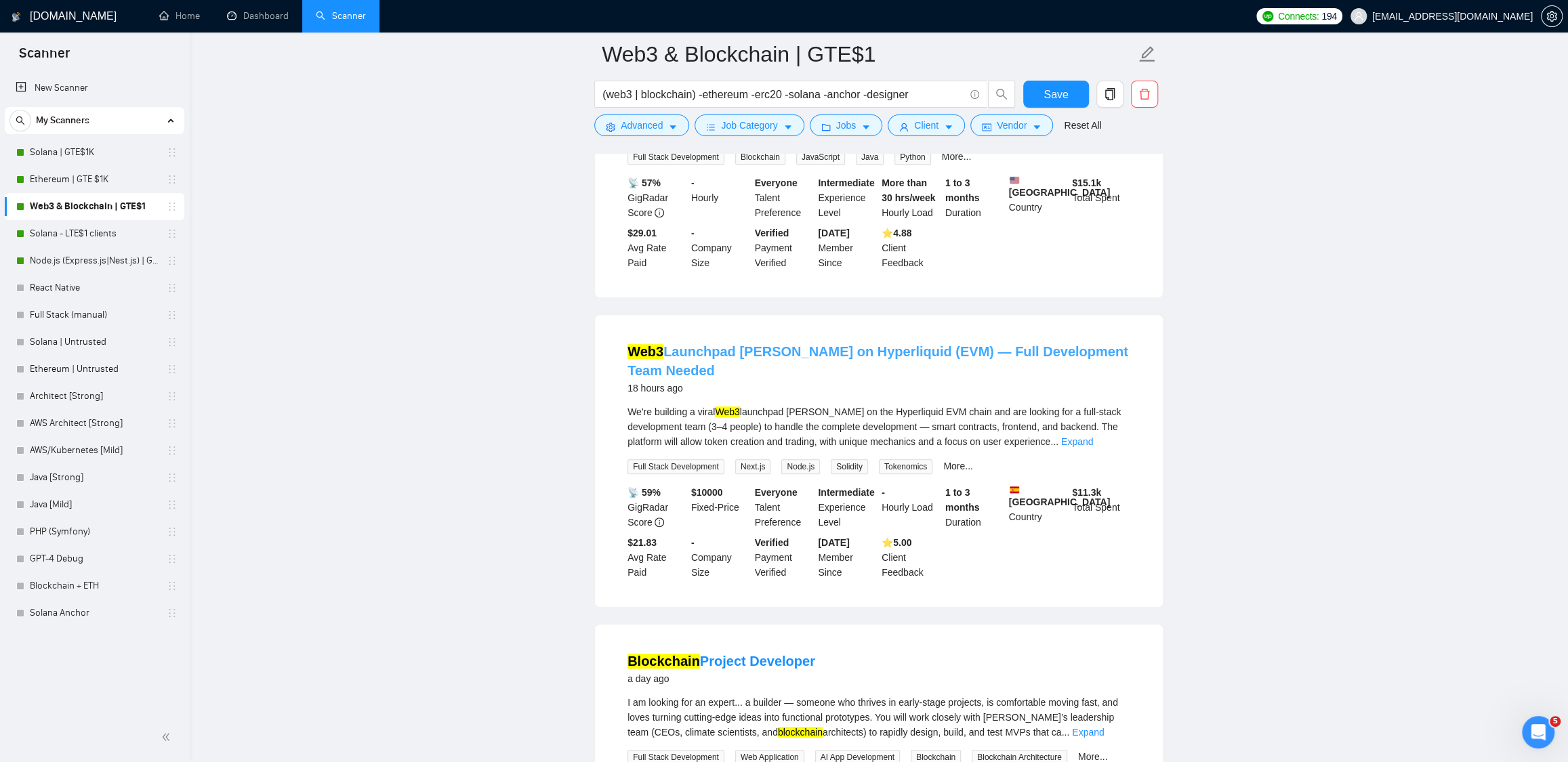
click at [800, 370] on link "Web3 Launchpad [PERSON_NAME] on Hyperliquid (EVM) — Full Development Team Needed" at bounding box center [878, 361] width 501 height 34
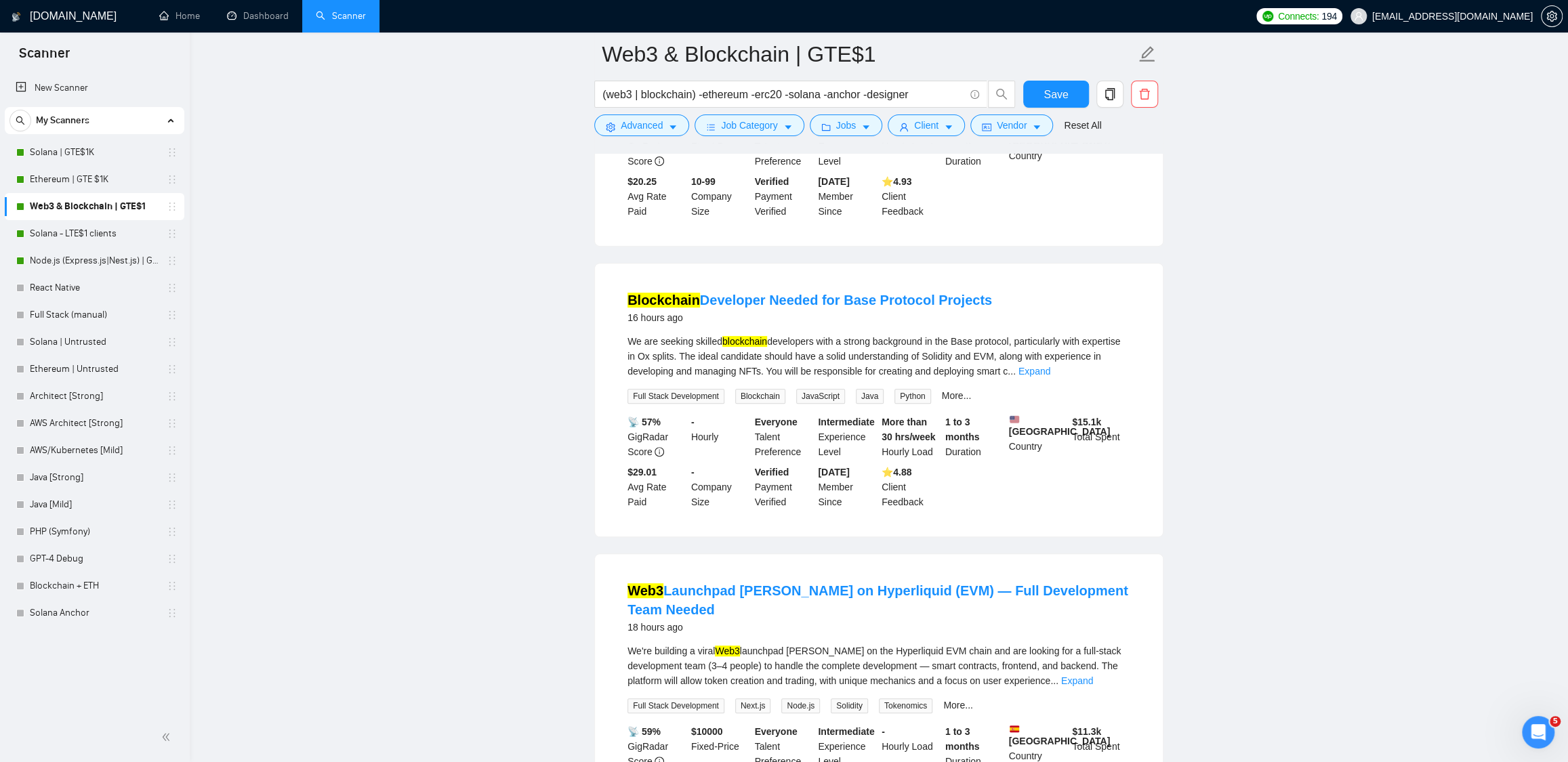
scroll to position [0, 0]
